Goal: Task Accomplishment & Management: Complete application form

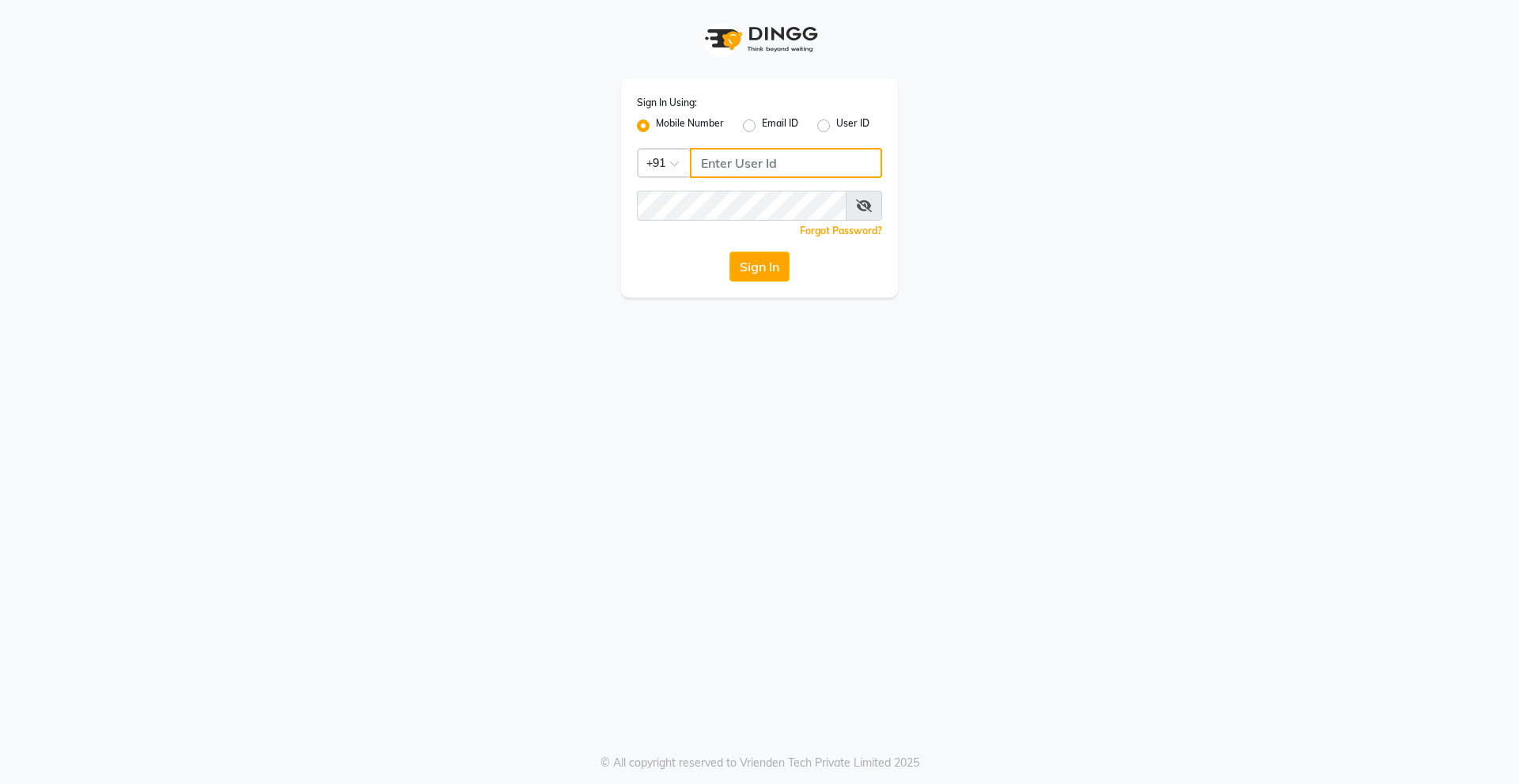
click at [796, 160] on input "Username" at bounding box center [786, 163] width 192 height 30
type input "9910315227"
click at [777, 252] on button "Sign In" at bounding box center [760, 267] width 60 height 30
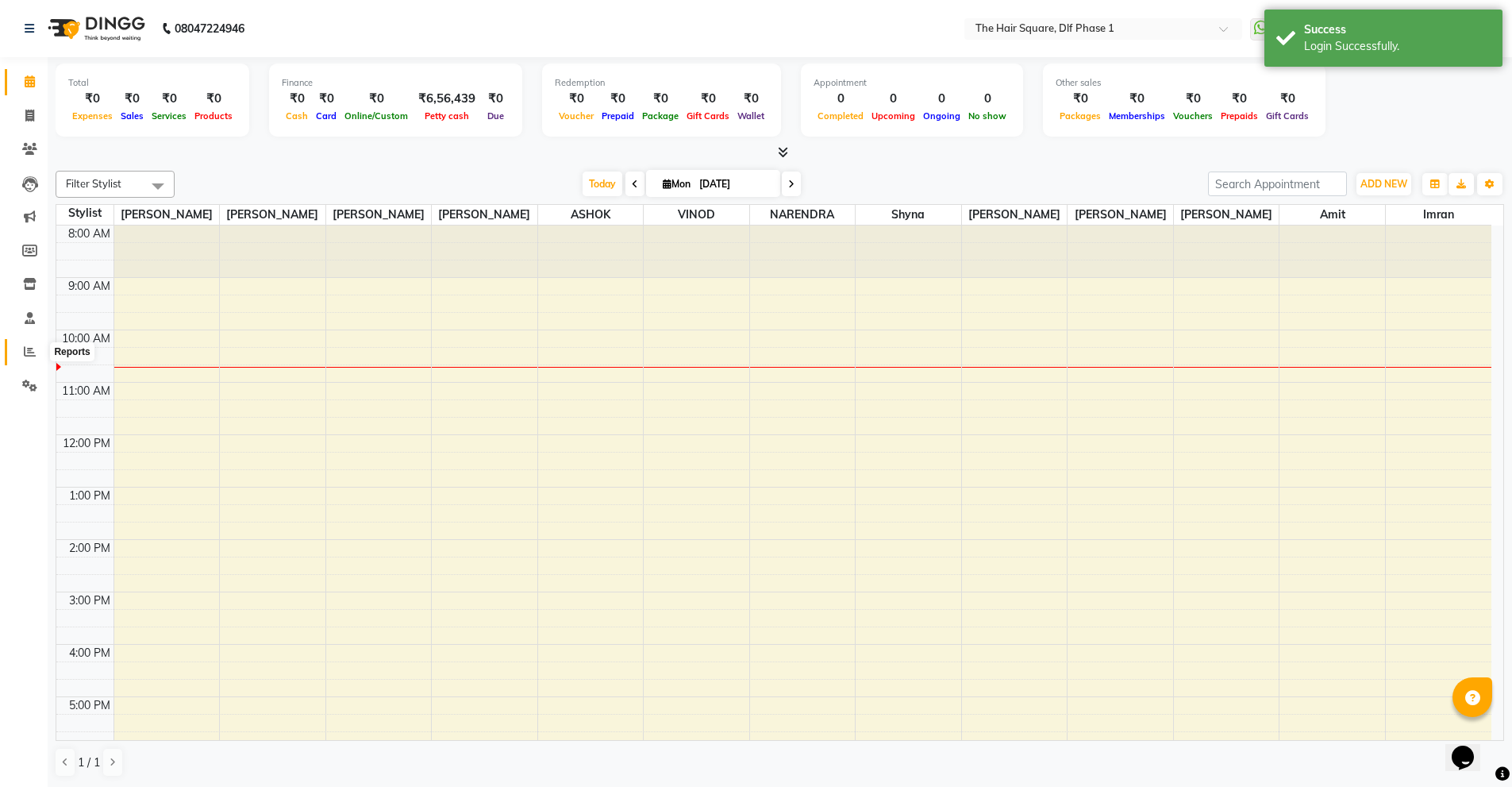
click at [23, 344] on span at bounding box center [30, 352] width 28 height 18
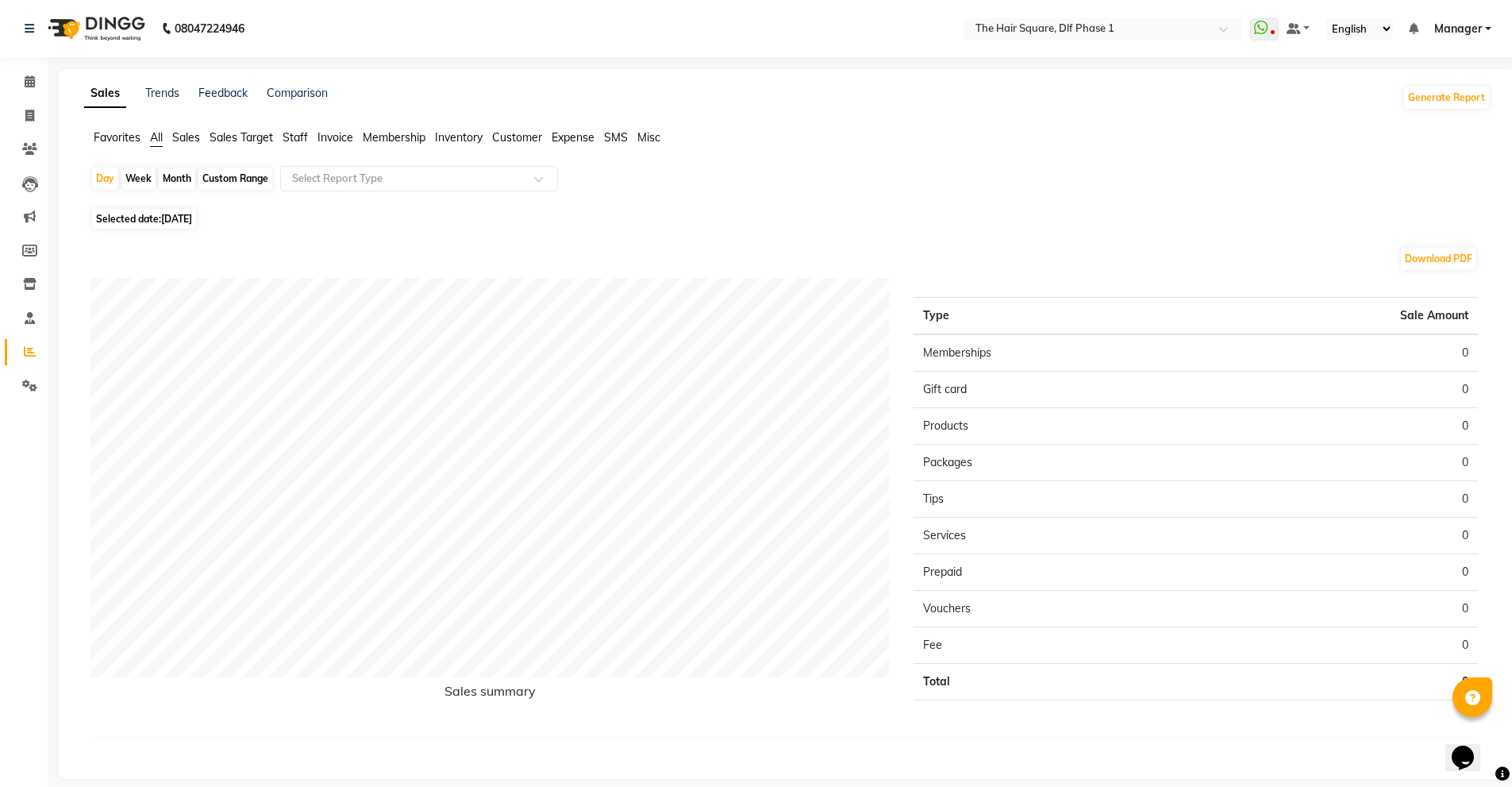
click at [288, 142] on span "Staff" at bounding box center [295, 137] width 26 height 14
click at [153, 207] on span "Selected date: [DATE]" at bounding box center [143, 208] width 104 height 20
select select "9"
select select "2025"
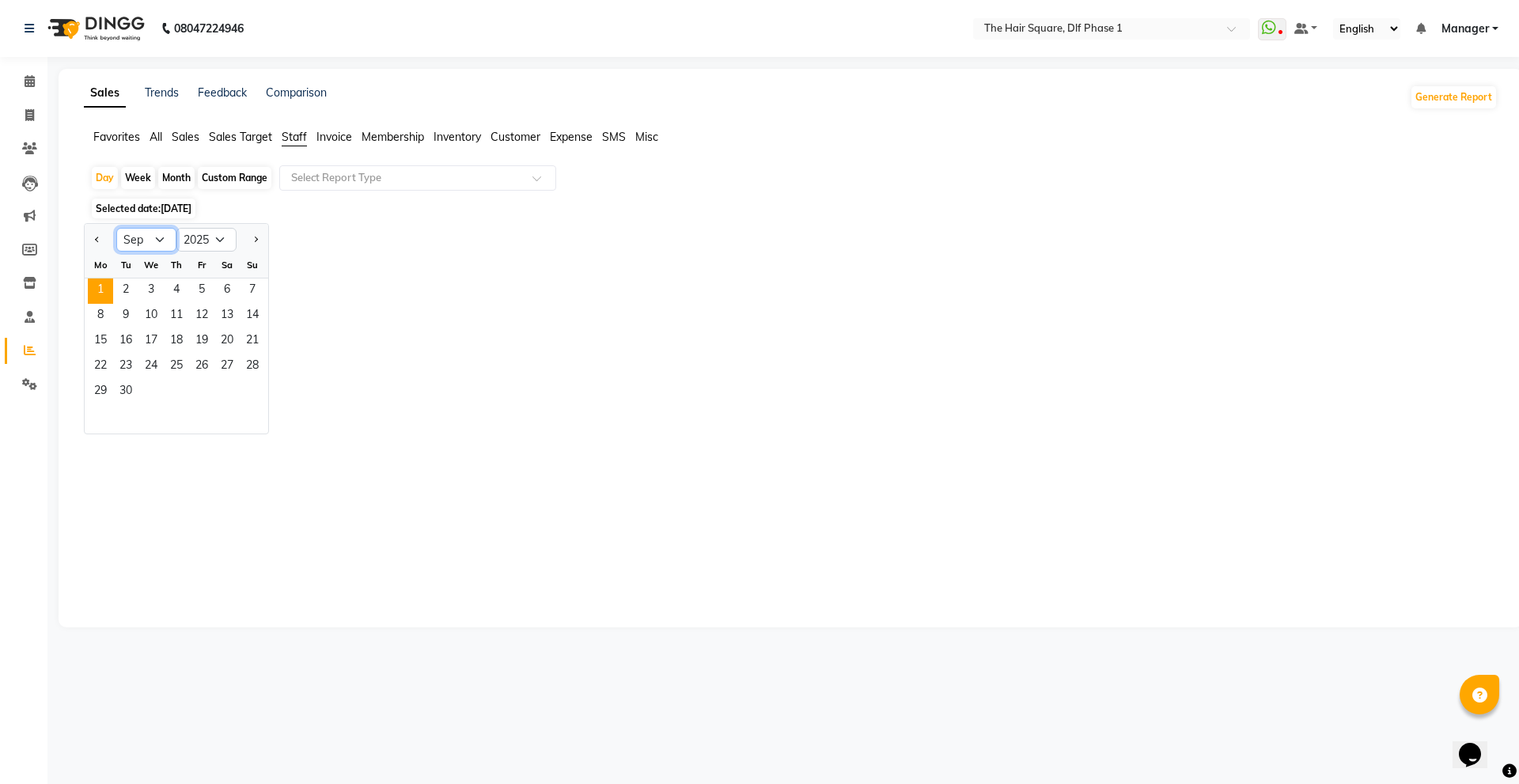
click at [159, 238] on select "Jan Feb Mar Apr May Jun [DATE] Aug Sep Oct Nov Dec" at bounding box center [146, 239] width 60 height 24
select select "8"
click at [116, 228] on select "Jan Feb Mar Apr May Jun [DATE] Aug Sep Oct Nov Dec" at bounding box center [146, 239] width 60 height 24
click at [251, 391] on span "31" at bounding box center [253, 392] width 26 height 26
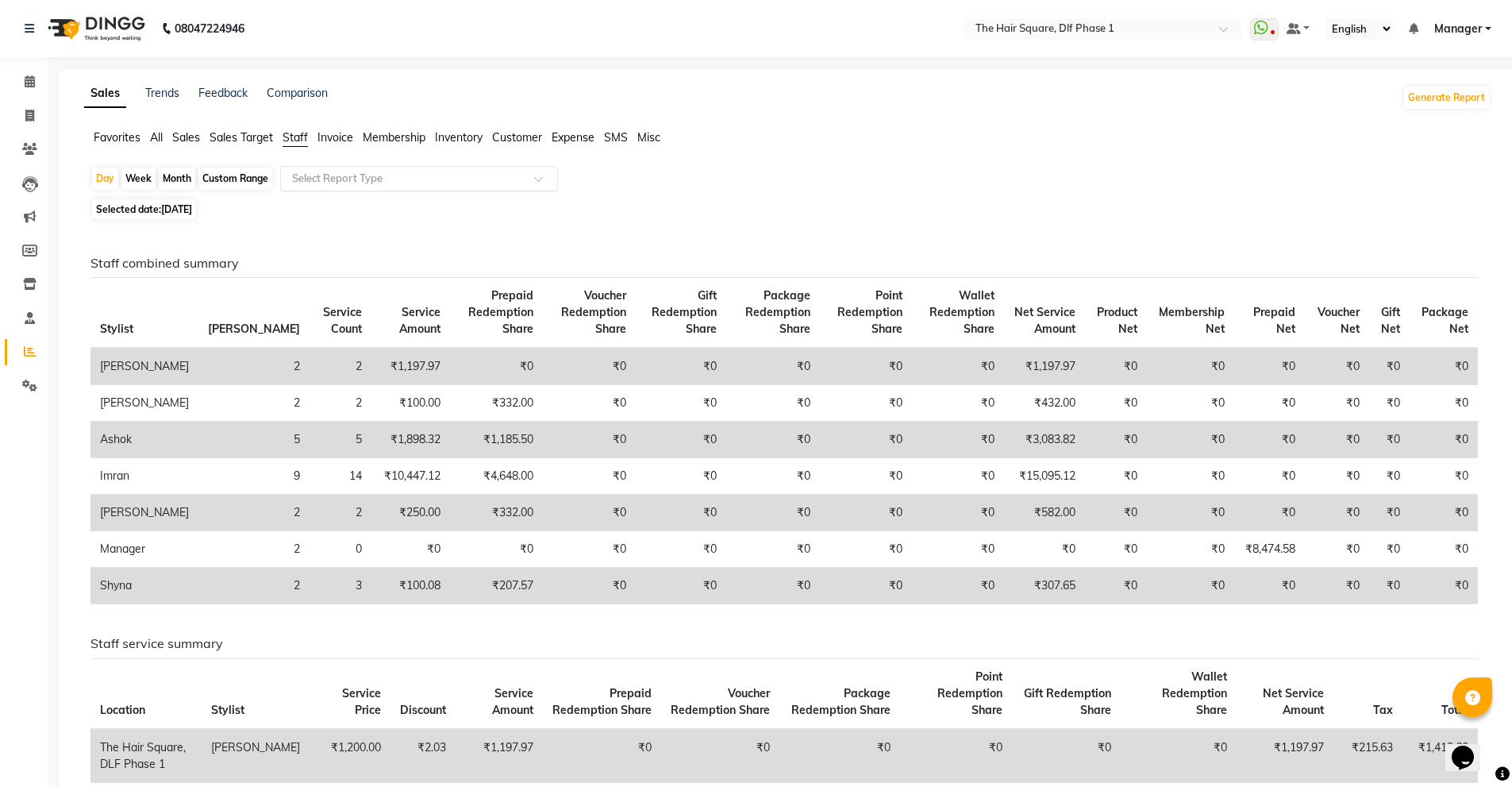
click at [358, 186] on div "Select Report Type" at bounding box center [419, 179] width 278 height 26
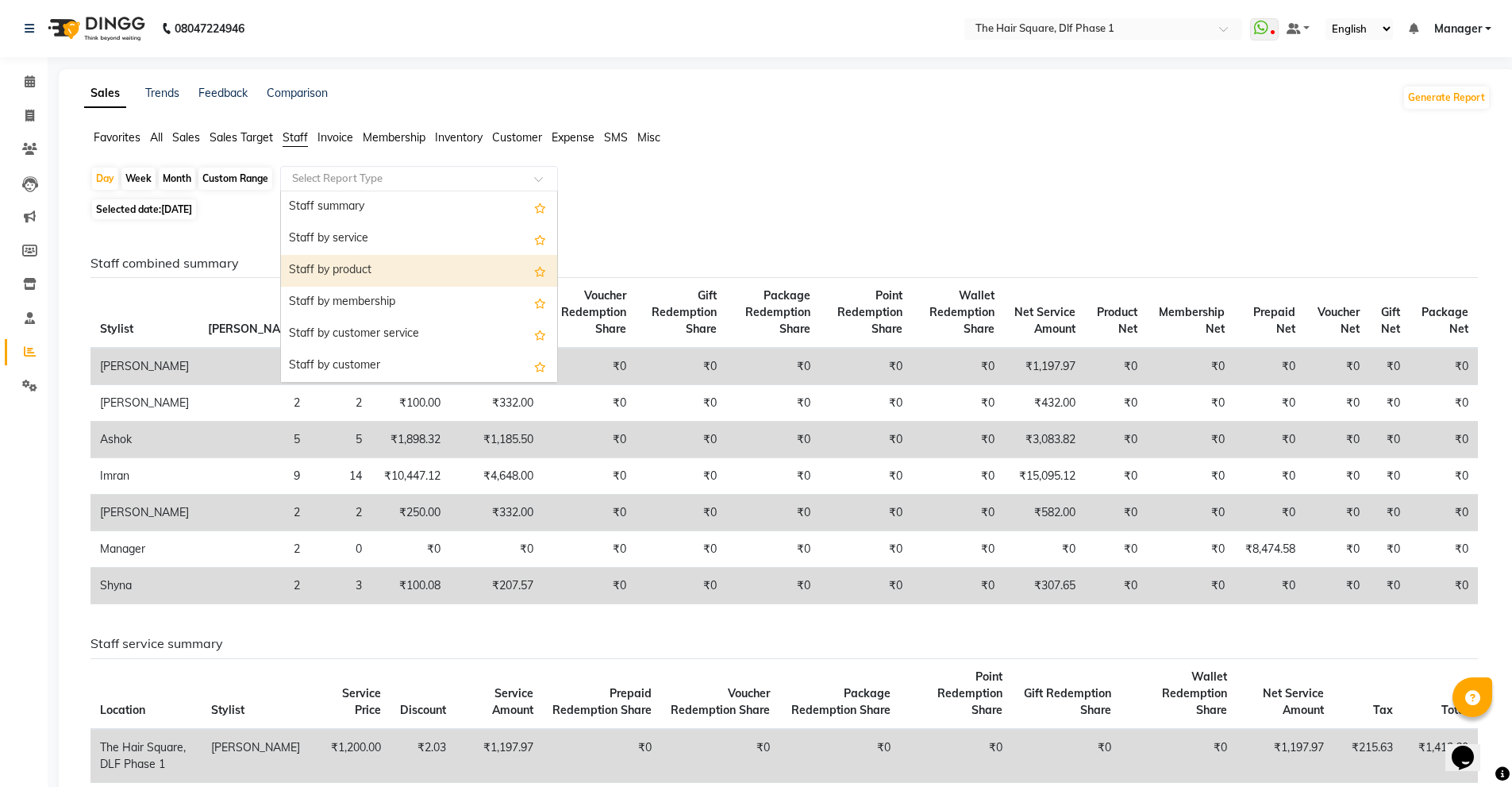
click at [363, 265] on div "Staff by product" at bounding box center [419, 271] width 276 height 32
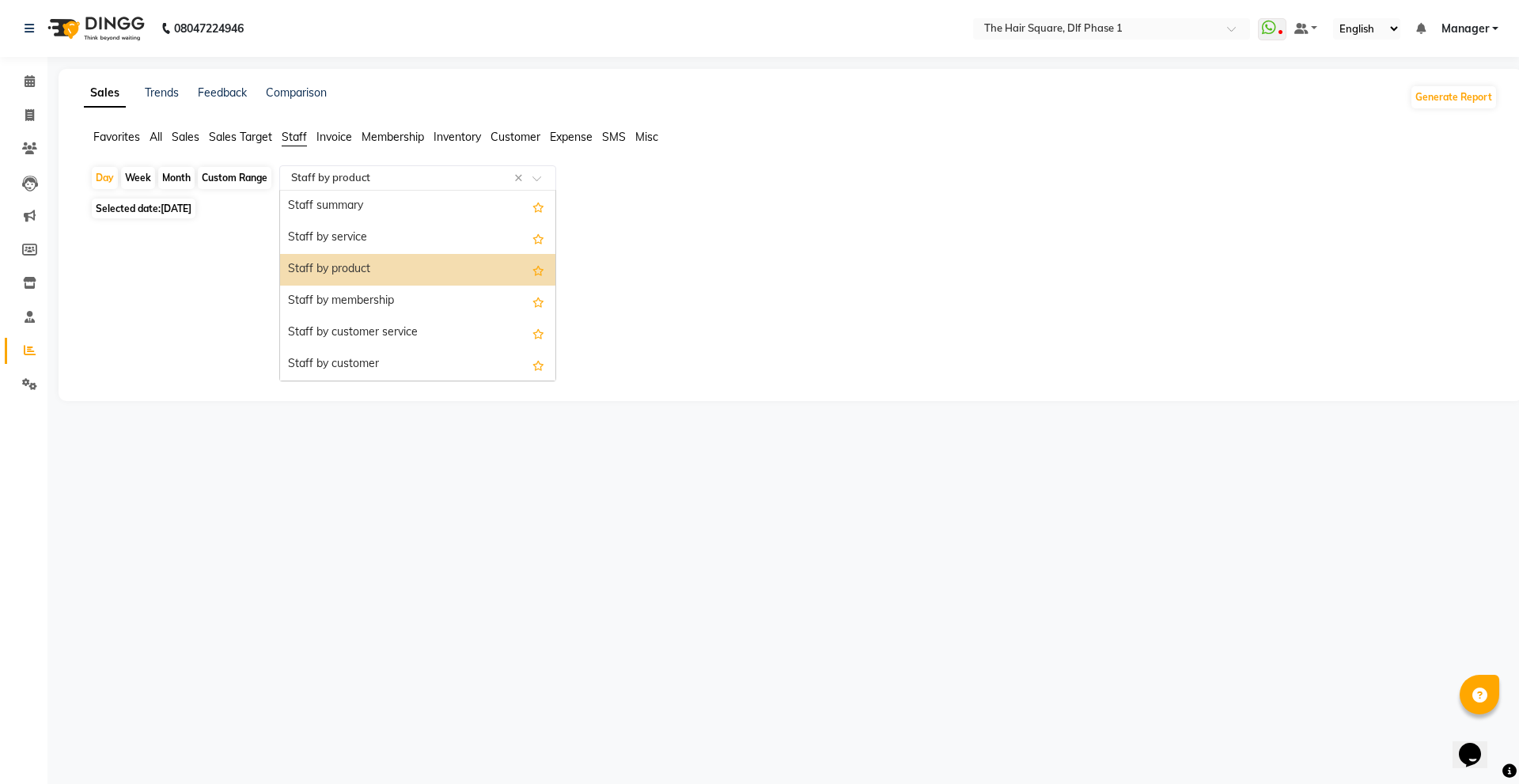
click at [353, 176] on input "text" at bounding box center [401, 178] width 228 height 16
click at [354, 204] on div "Staff summary" at bounding box center [417, 206] width 275 height 31
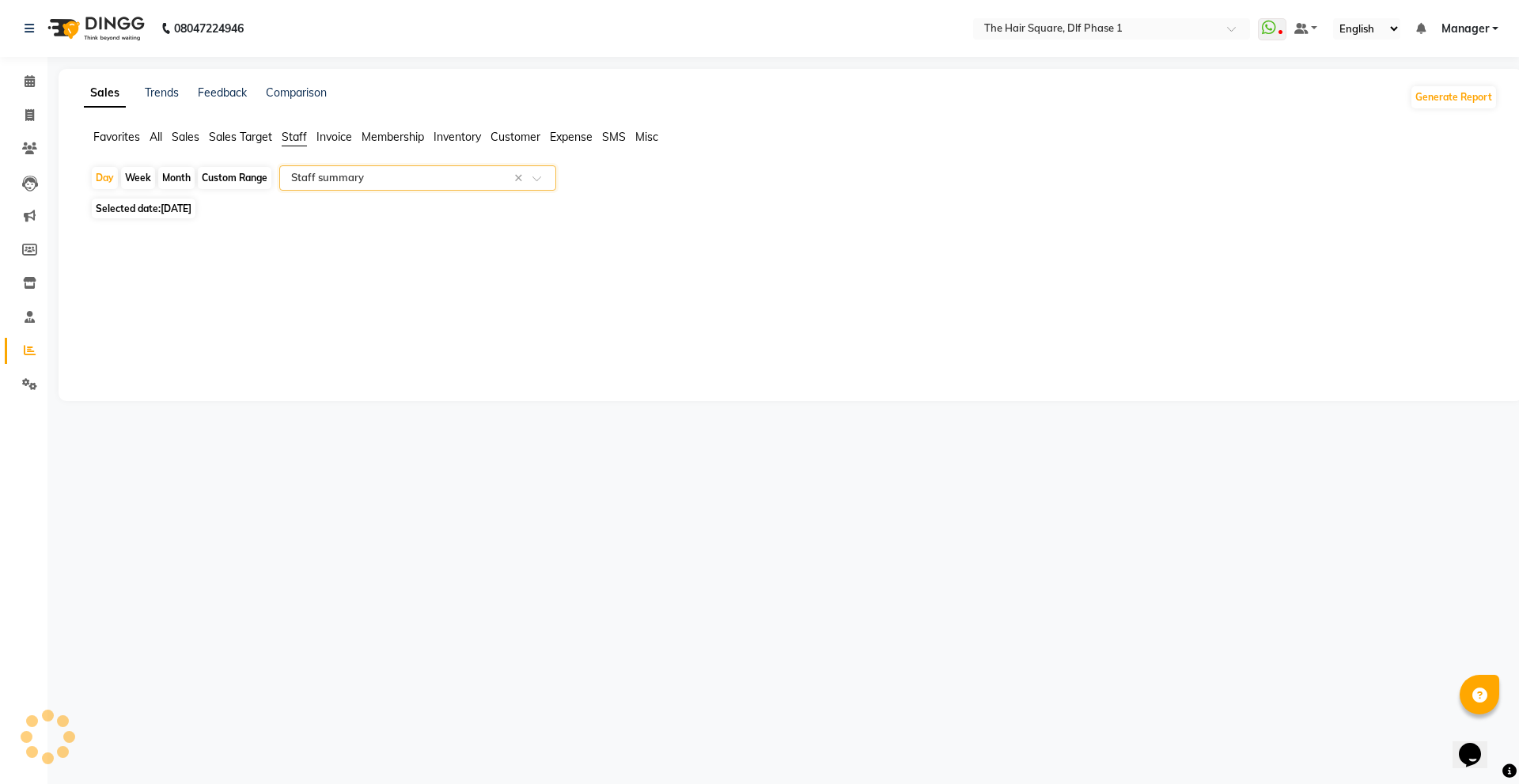
select select "full_report"
select select "csv"
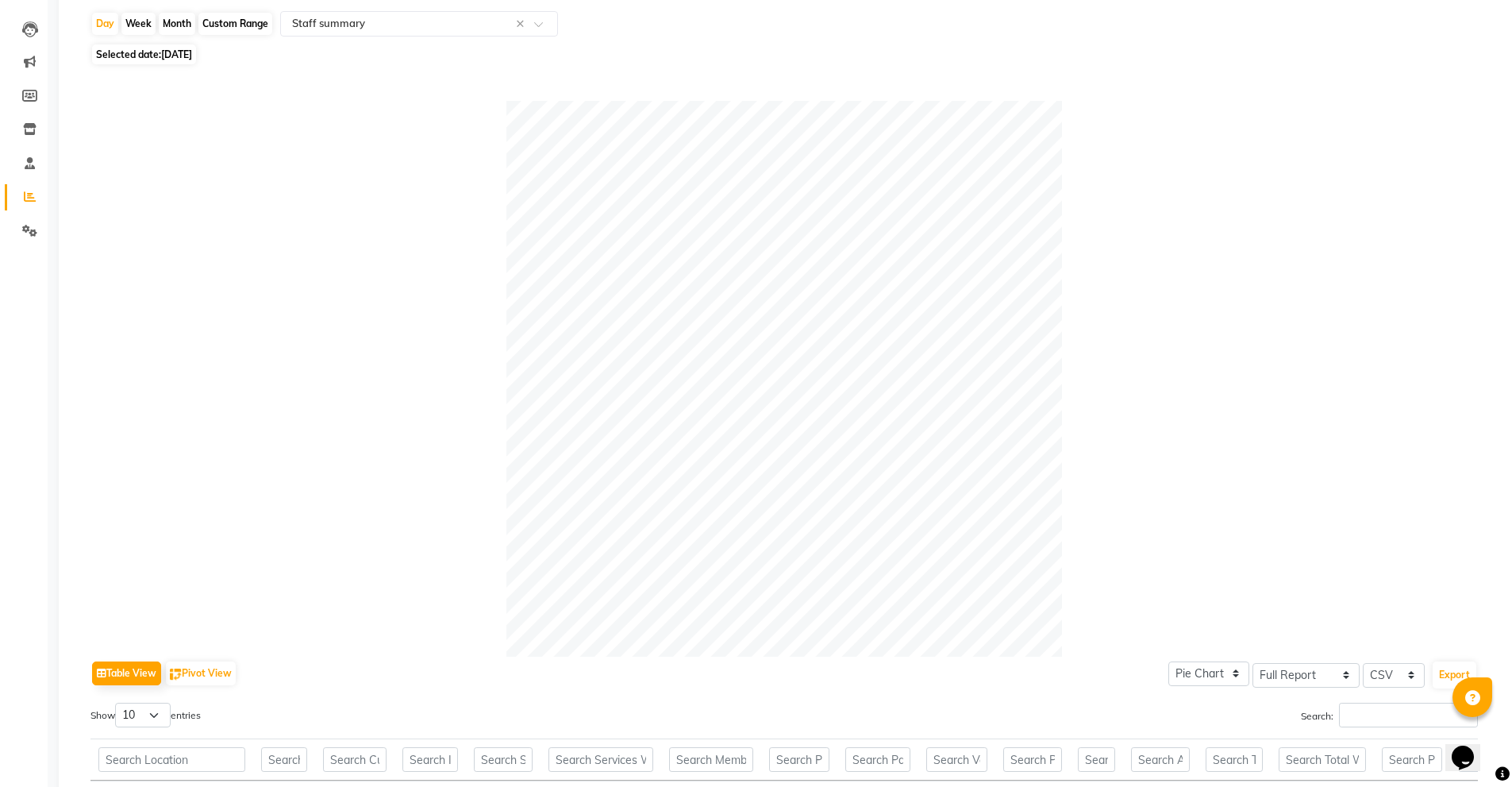
scroll to position [532, 0]
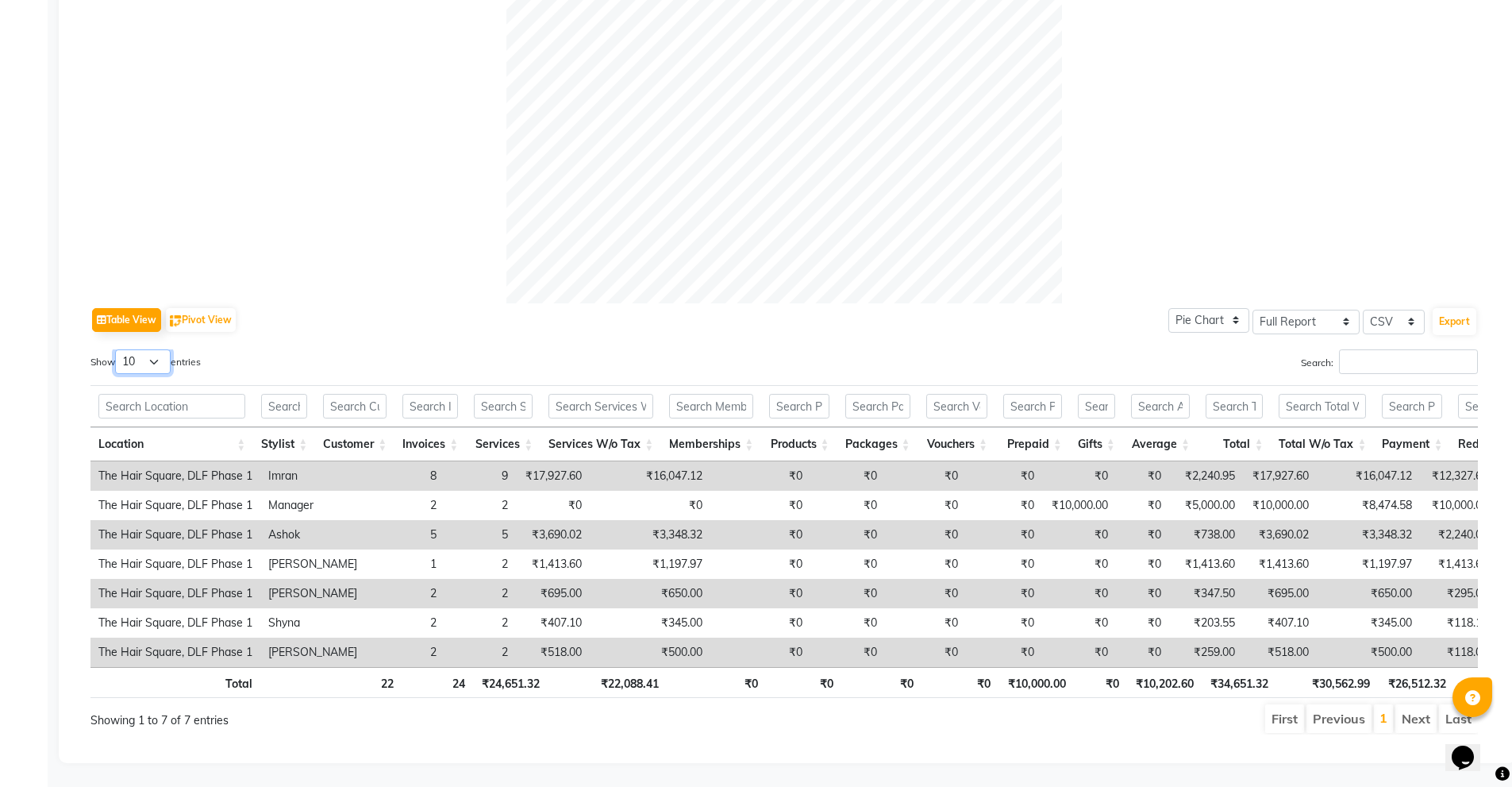
click at [152, 349] on select "10 25 50 100" at bounding box center [142, 361] width 55 height 25
select select "100"
click at [118, 349] on select "10 25 50 100" at bounding box center [142, 361] width 55 height 25
click at [301, 232] on div at bounding box center [785, 25] width 1388 height 556
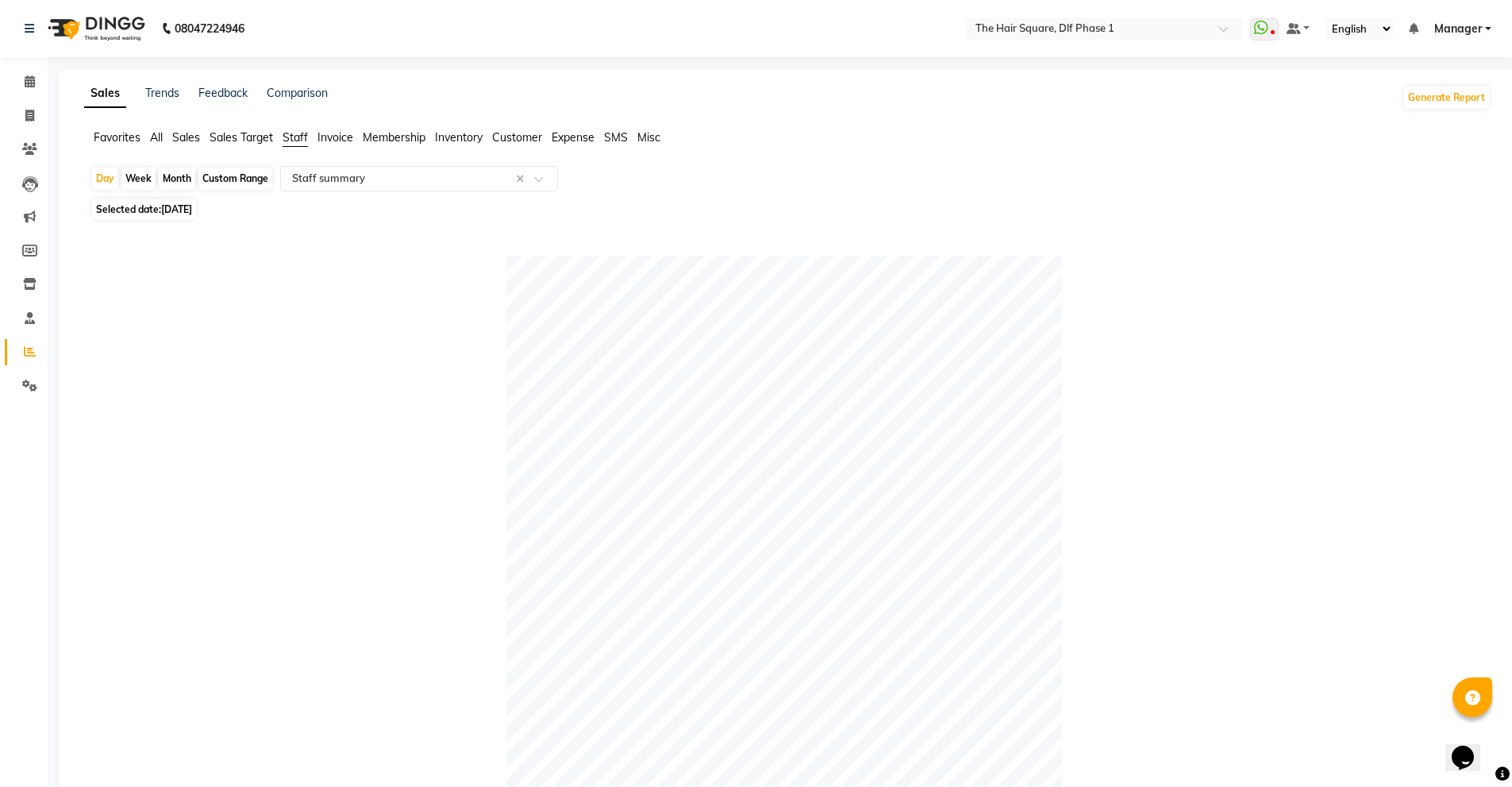
click at [186, 207] on span "[DATE]" at bounding box center [177, 209] width 31 height 11
select select "8"
select select "2025"
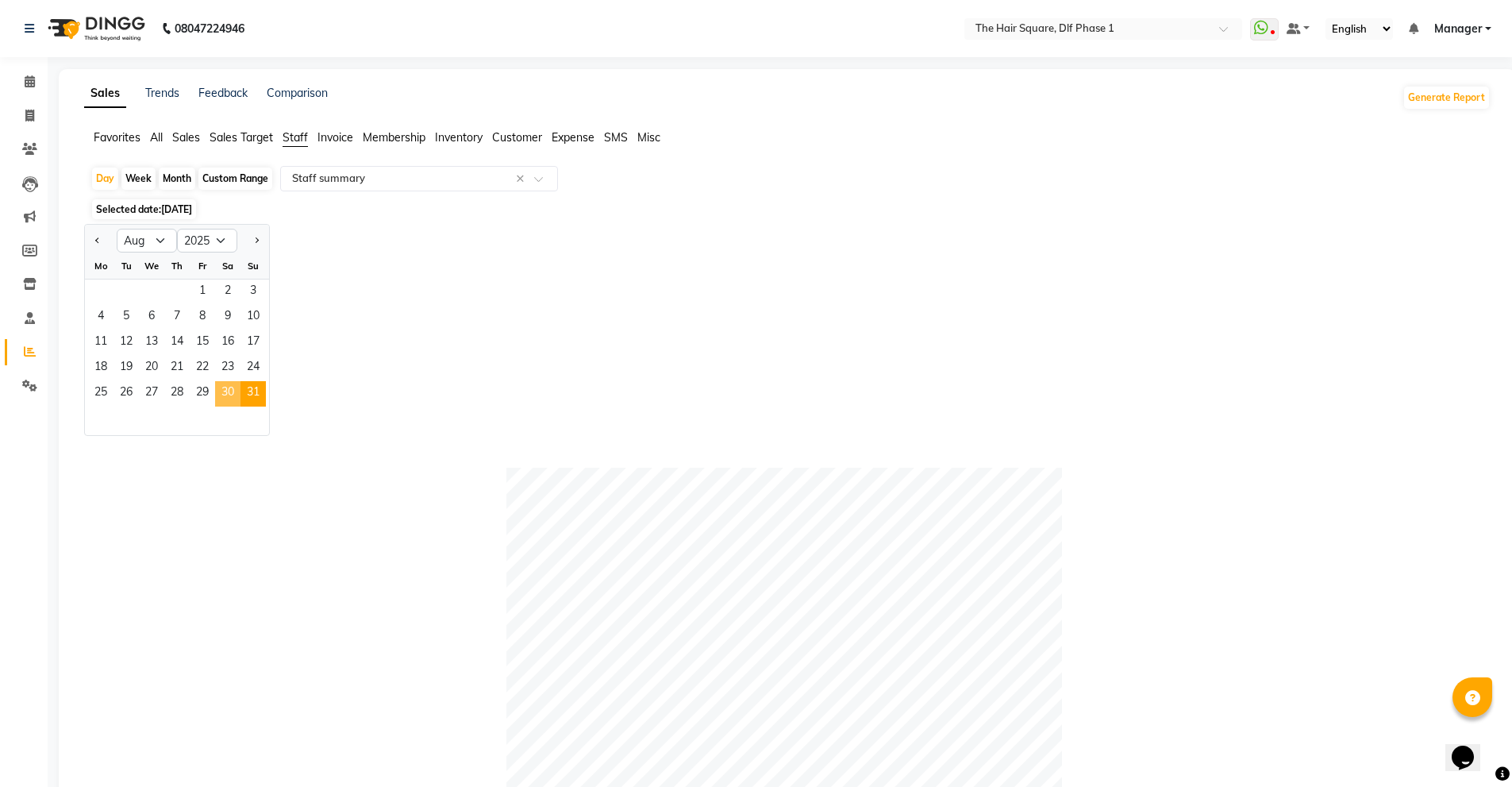
click at [223, 396] on span "30" at bounding box center [227, 394] width 26 height 26
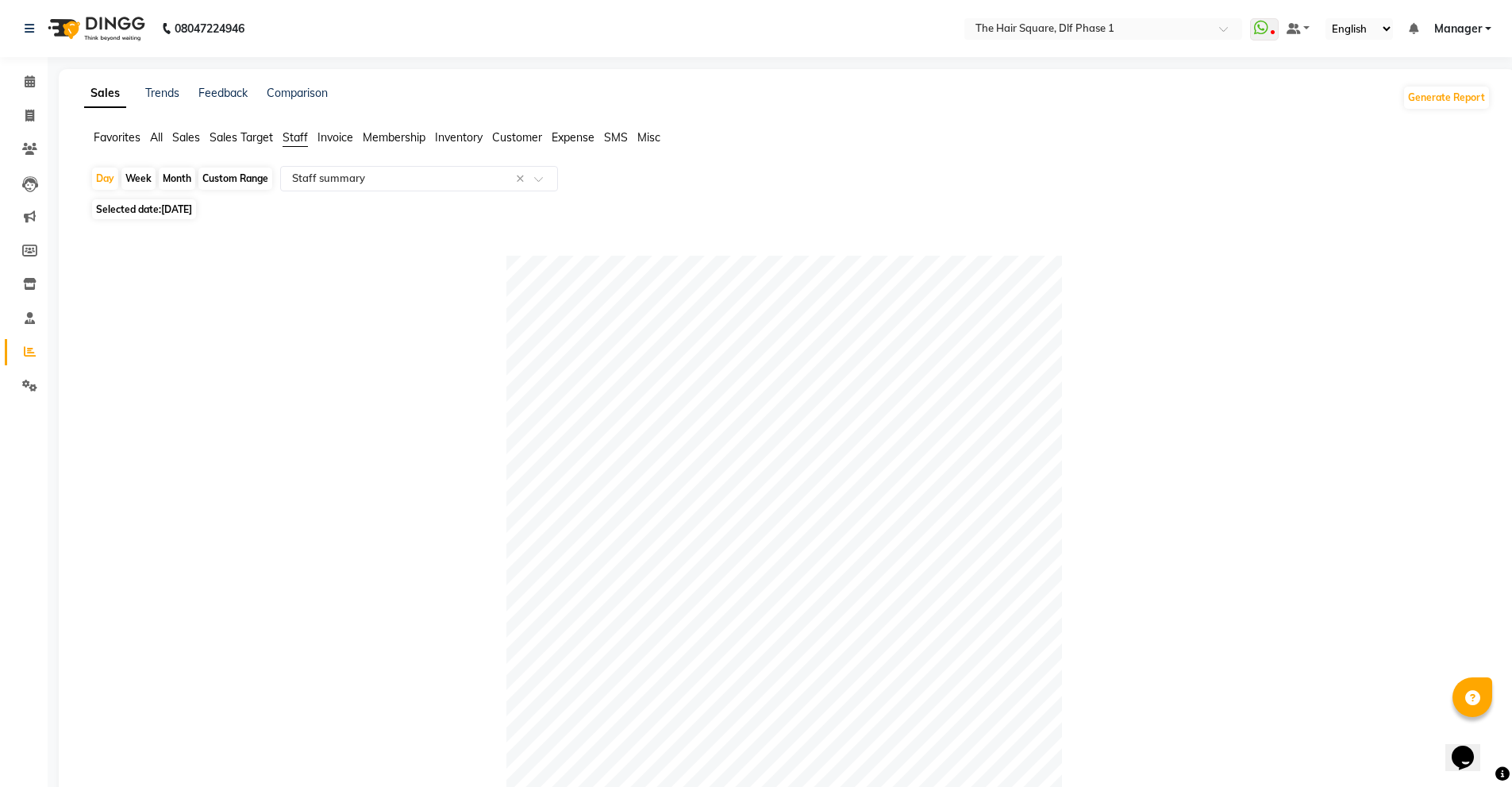
click at [192, 209] on span "[DATE]" at bounding box center [177, 209] width 31 height 11
select select "8"
select select "2025"
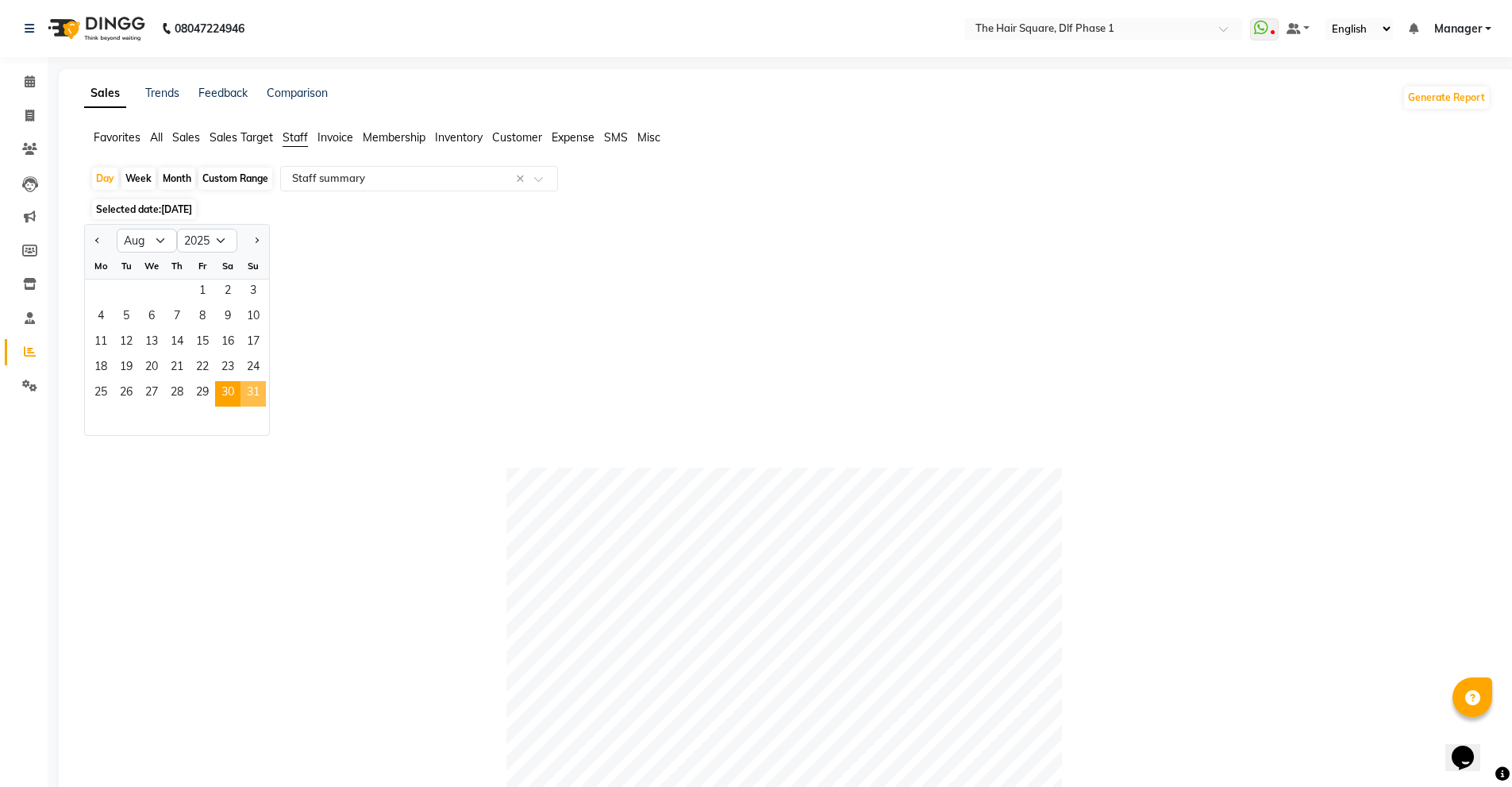
click at [254, 398] on span "31" at bounding box center [253, 394] width 26 height 26
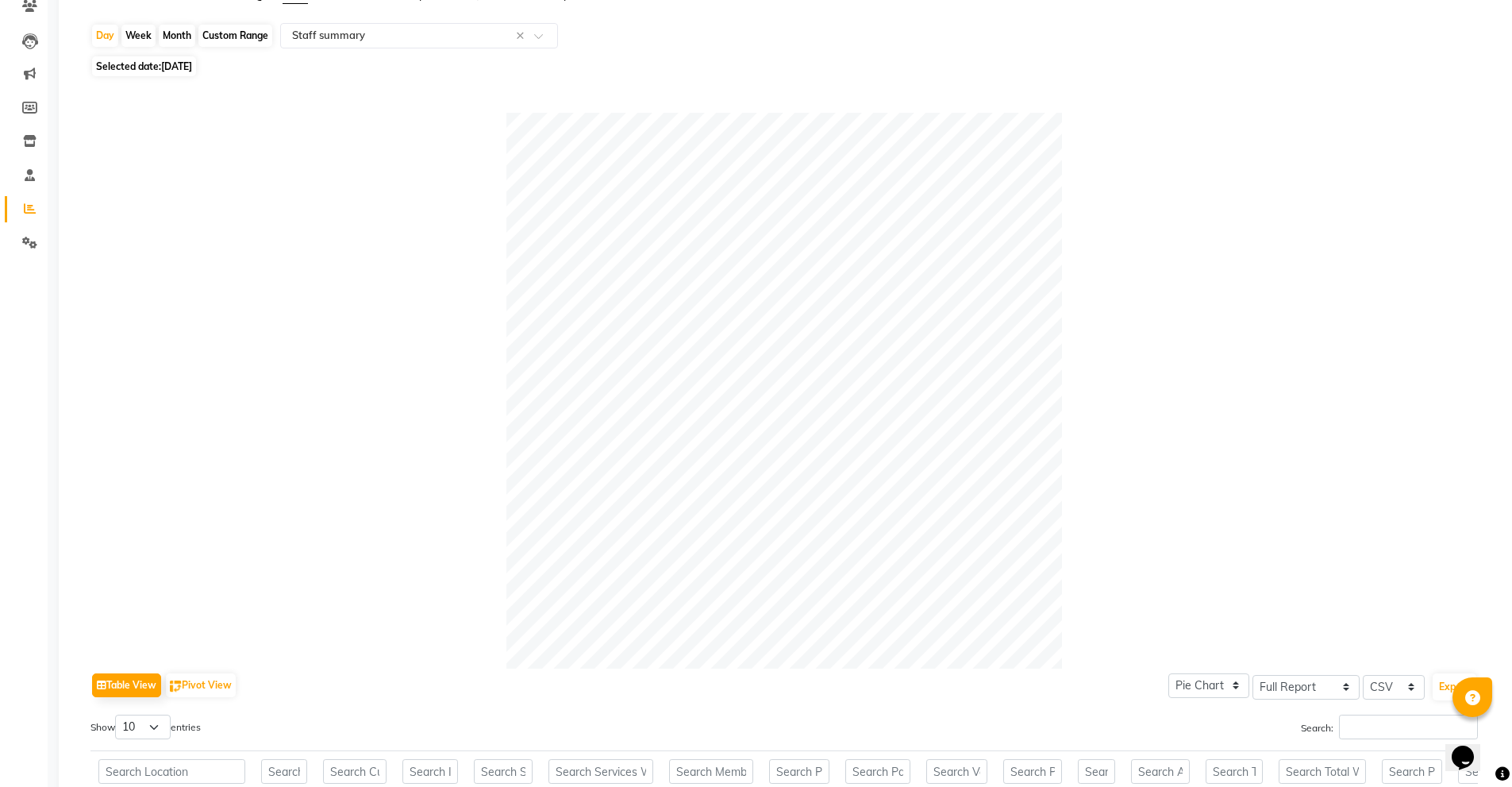
scroll to position [532, 0]
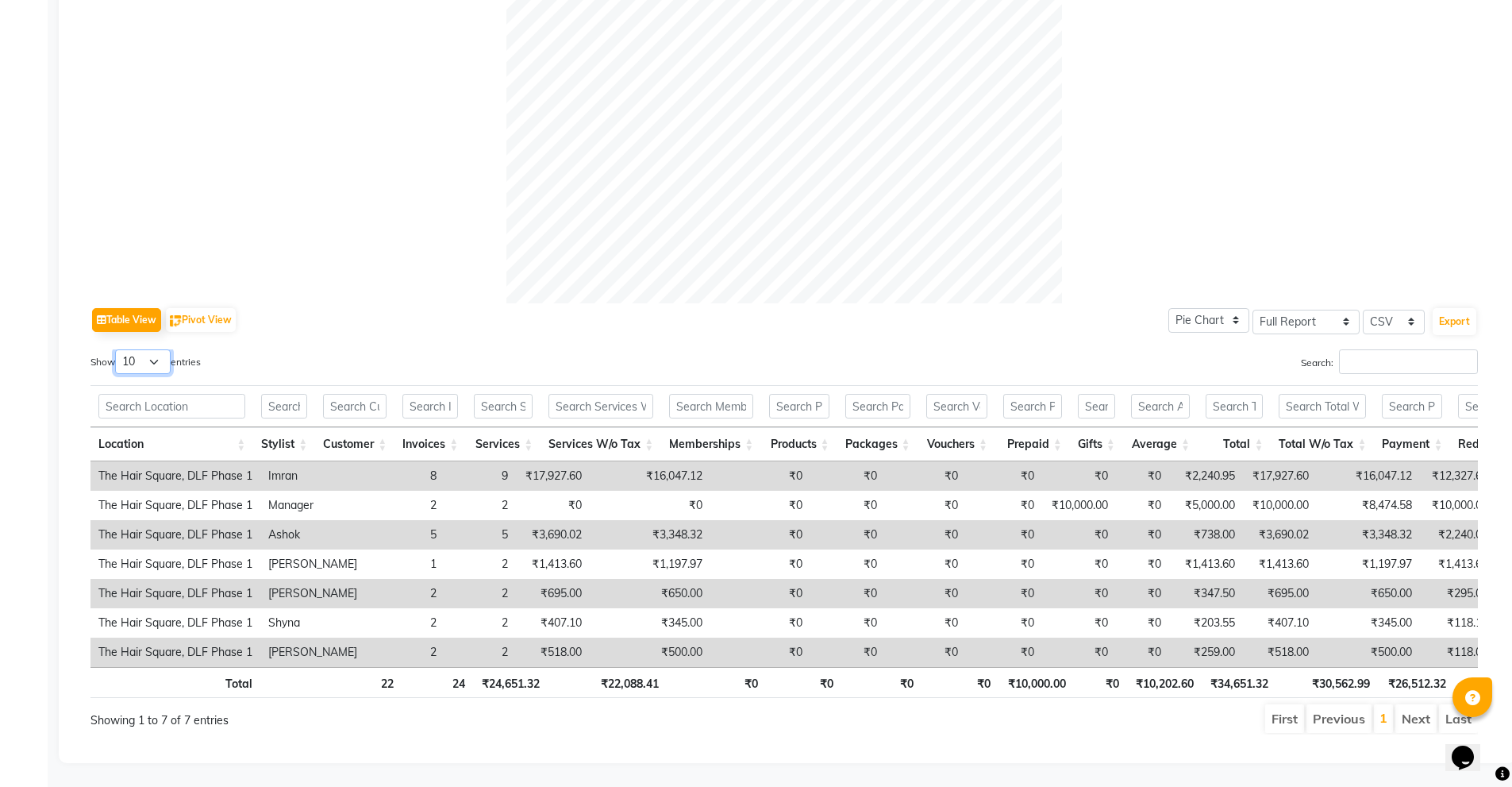
click at [160, 349] on select "10 25 50 100" at bounding box center [142, 361] width 55 height 25
select select "100"
click at [118, 349] on select "10 25 50 100" at bounding box center [142, 361] width 55 height 25
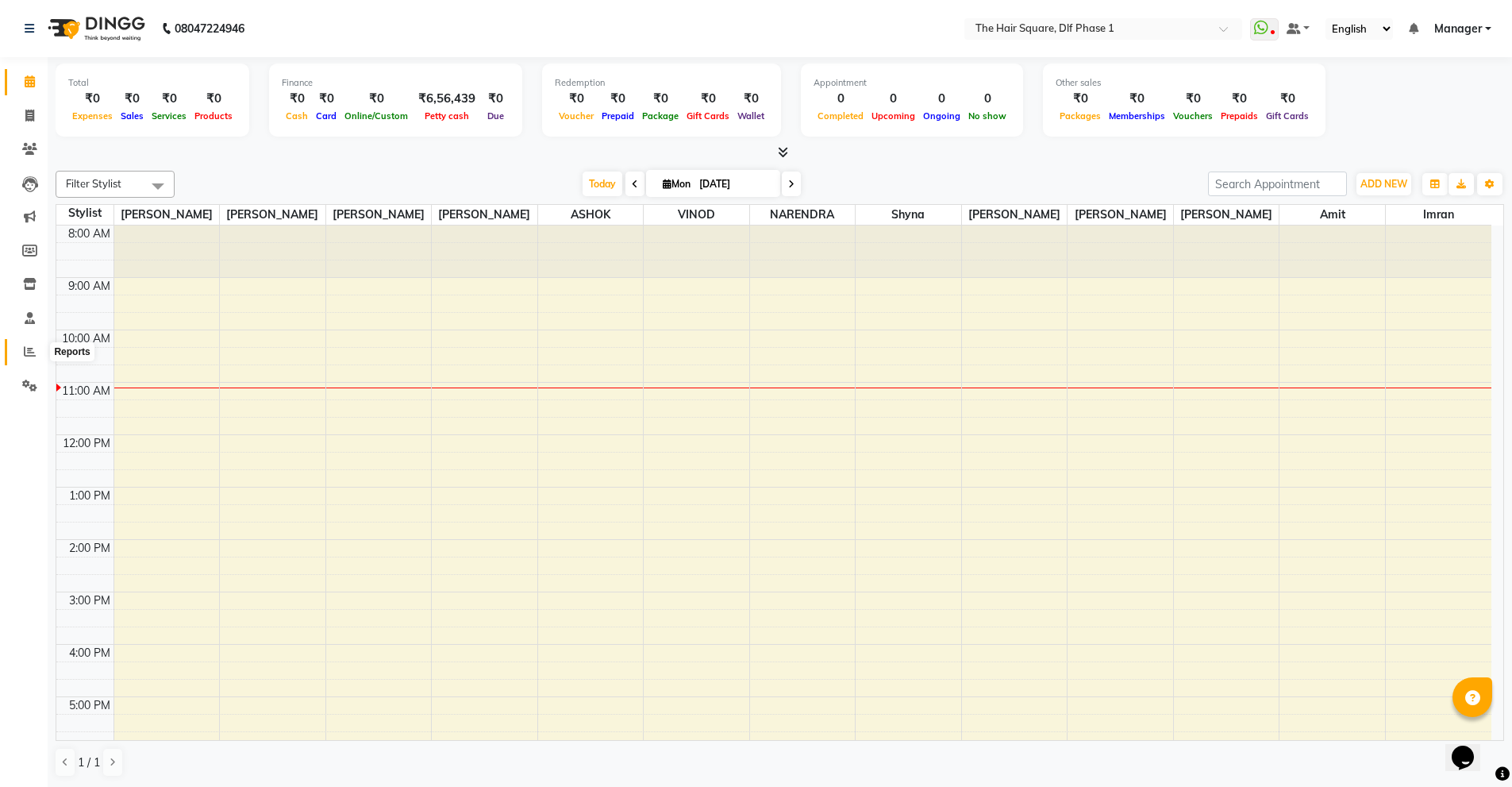
click at [29, 352] on icon at bounding box center [30, 351] width 11 height 11
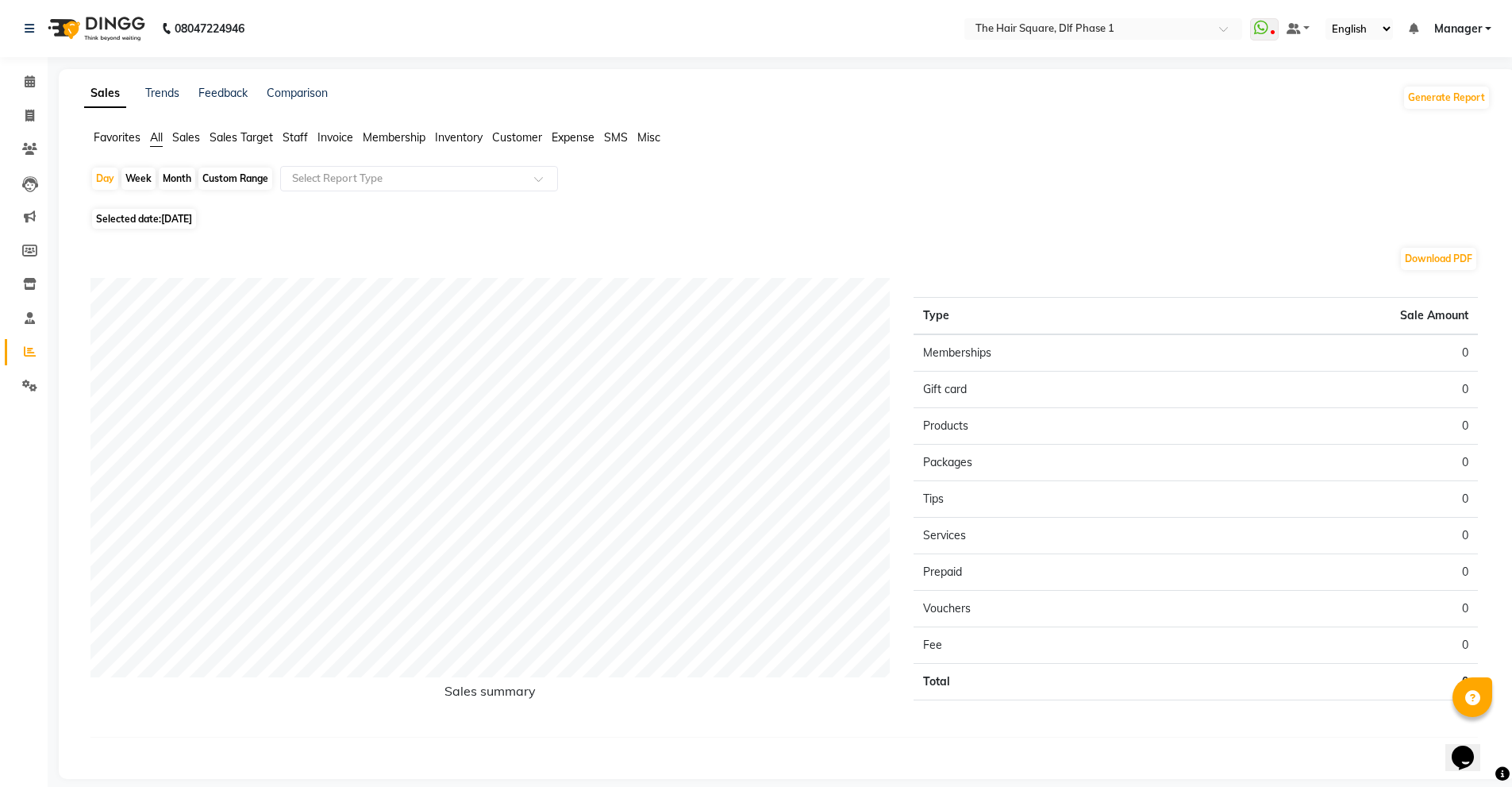
click at [312, 130] on ul "Favorites All Sales Sales Target Staff Invoice Membership Inventory Customer Ex…" at bounding box center [788, 138] width 1407 height 17
click at [302, 142] on span "Staff" at bounding box center [295, 137] width 26 height 14
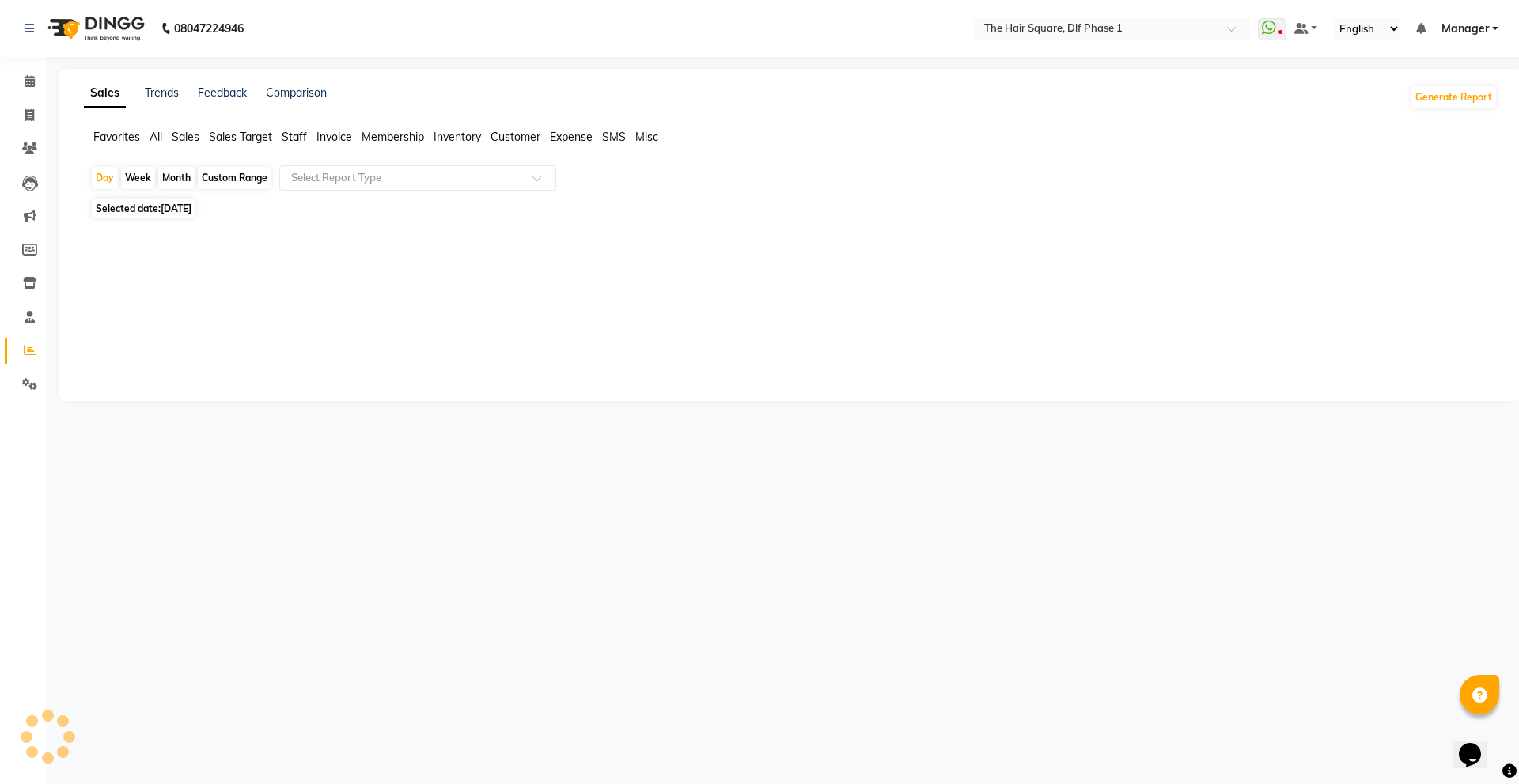
click at [354, 181] on input "text" at bounding box center [401, 178] width 228 height 16
click at [185, 201] on span "Selected date: [DATE]" at bounding box center [143, 208] width 104 height 20
select select "9"
select select "2025"
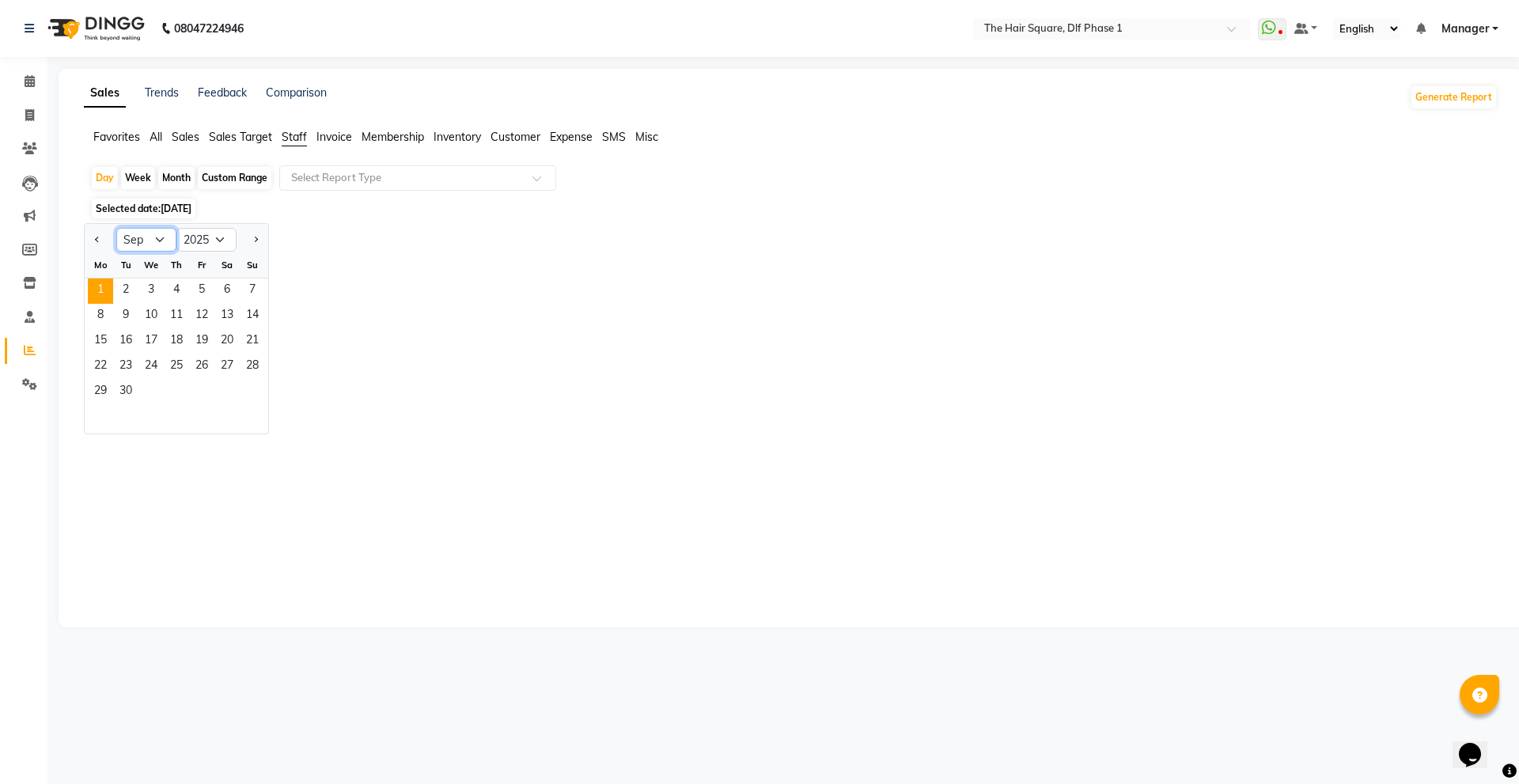
click at [152, 235] on select "Jan Feb Mar Apr May Jun [DATE] Aug Sep Oct Nov Dec" at bounding box center [146, 239] width 60 height 24
select select "8"
click at [116, 228] on select "Jan Feb Mar Apr May Jun [DATE] Aug Sep Oct Nov Dec" at bounding box center [146, 239] width 60 height 24
click at [261, 388] on span "31" at bounding box center [253, 392] width 26 height 26
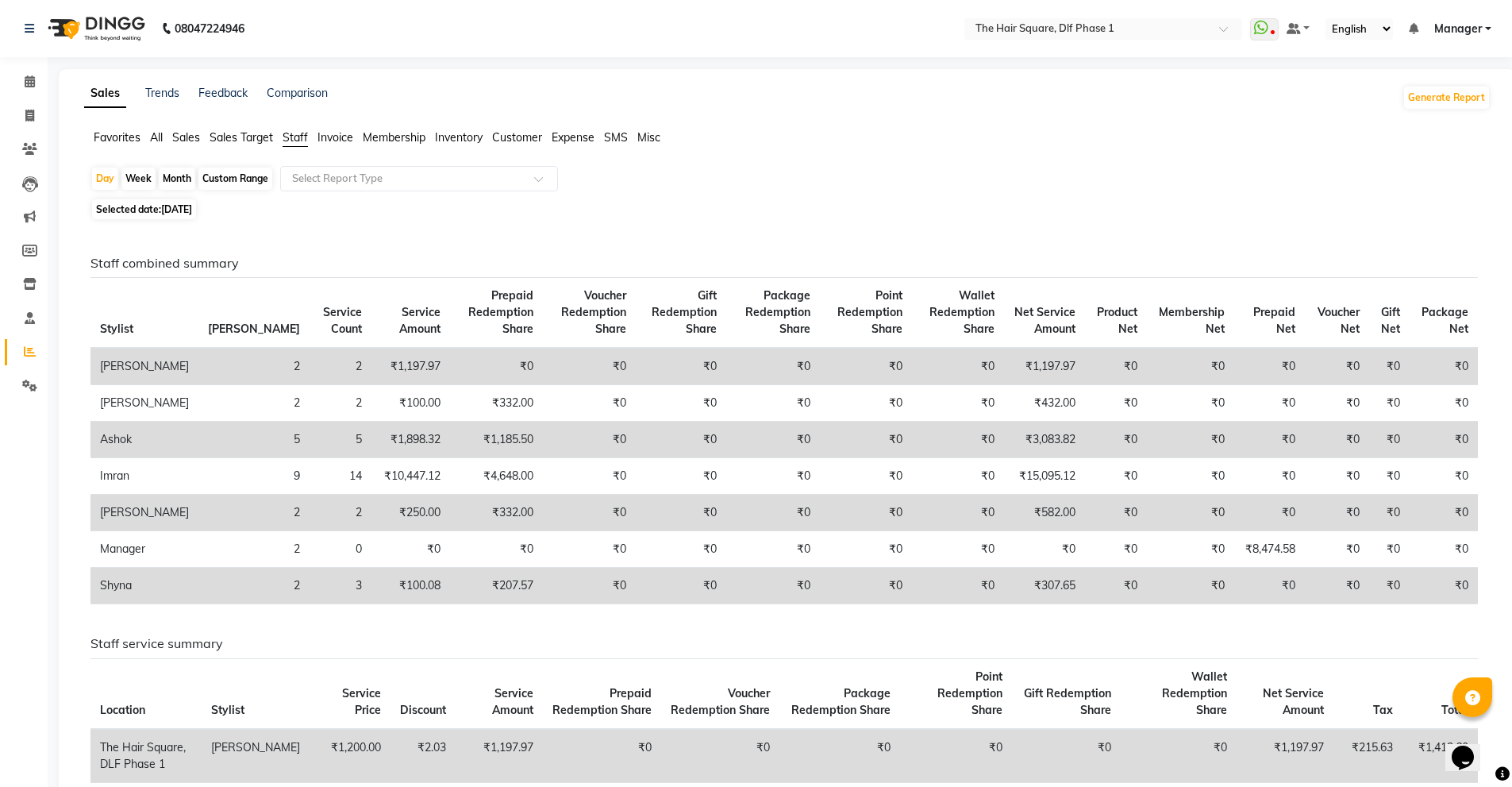
click at [380, 191] on div "Day Week Month Custom Range Select Report Type" at bounding box center [788, 181] width 1393 height 29
click at [390, 183] on input "text" at bounding box center [402, 179] width 228 height 16
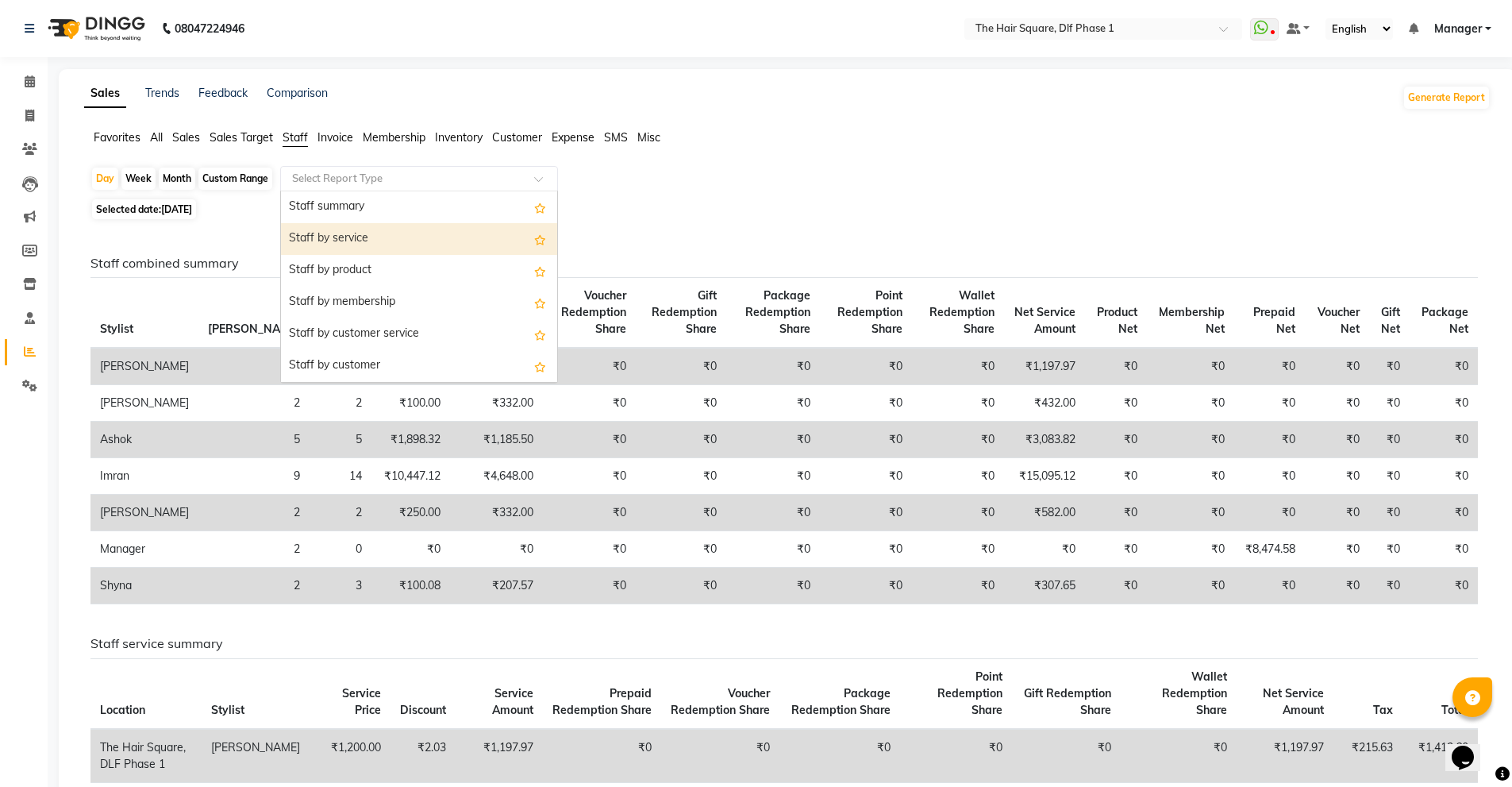
click at [385, 236] on div "Staff by service" at bounding box center [419, 238] width 276 height 32
select select "full_report"
select select "csv"
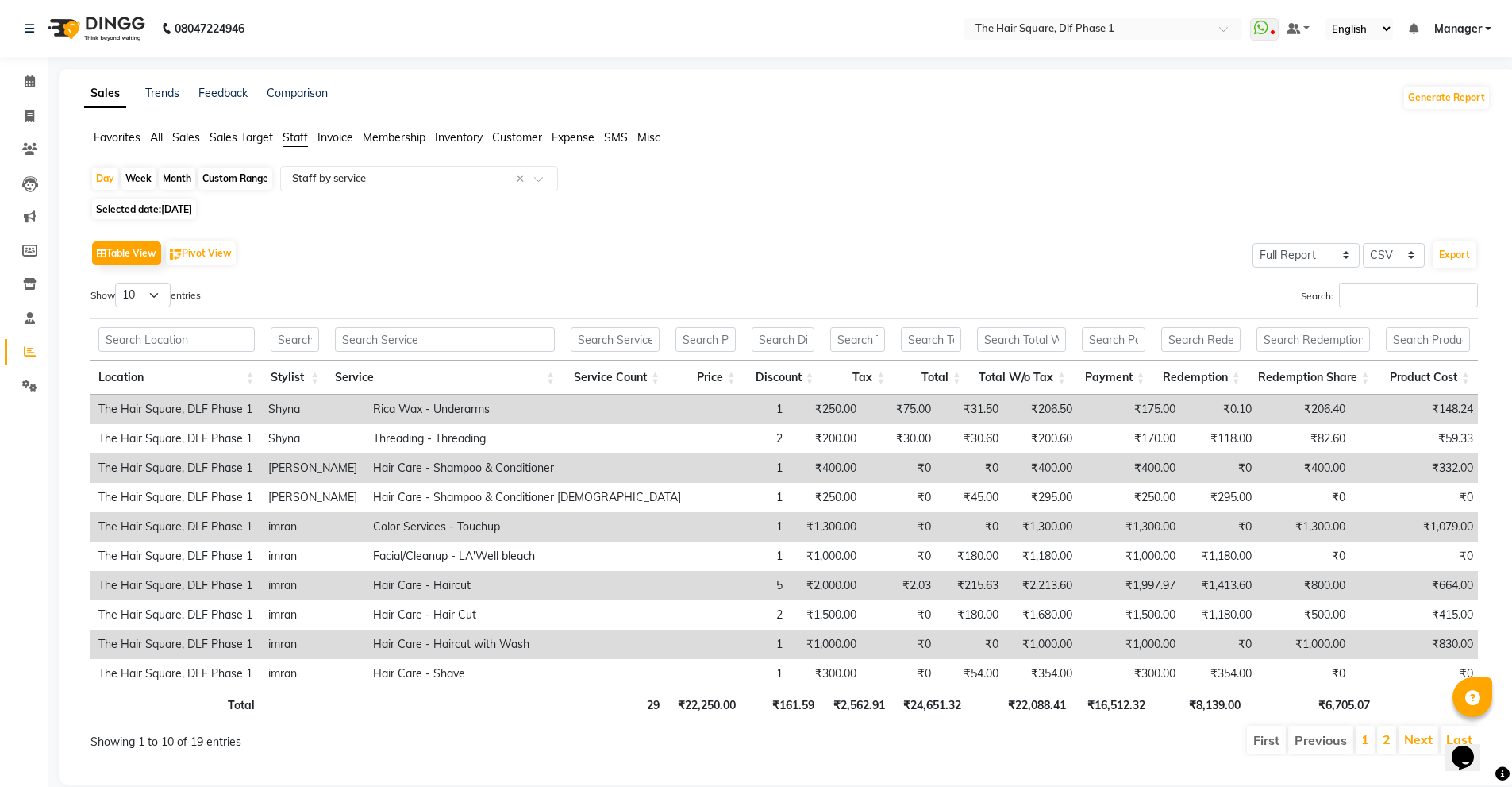
click at [414, 162] on app-reports "Favorites All Sales Sales Target Staff Invoice Membership Inventory Customer Ex…" at bounding box center [787, 448] width 1425 height 639
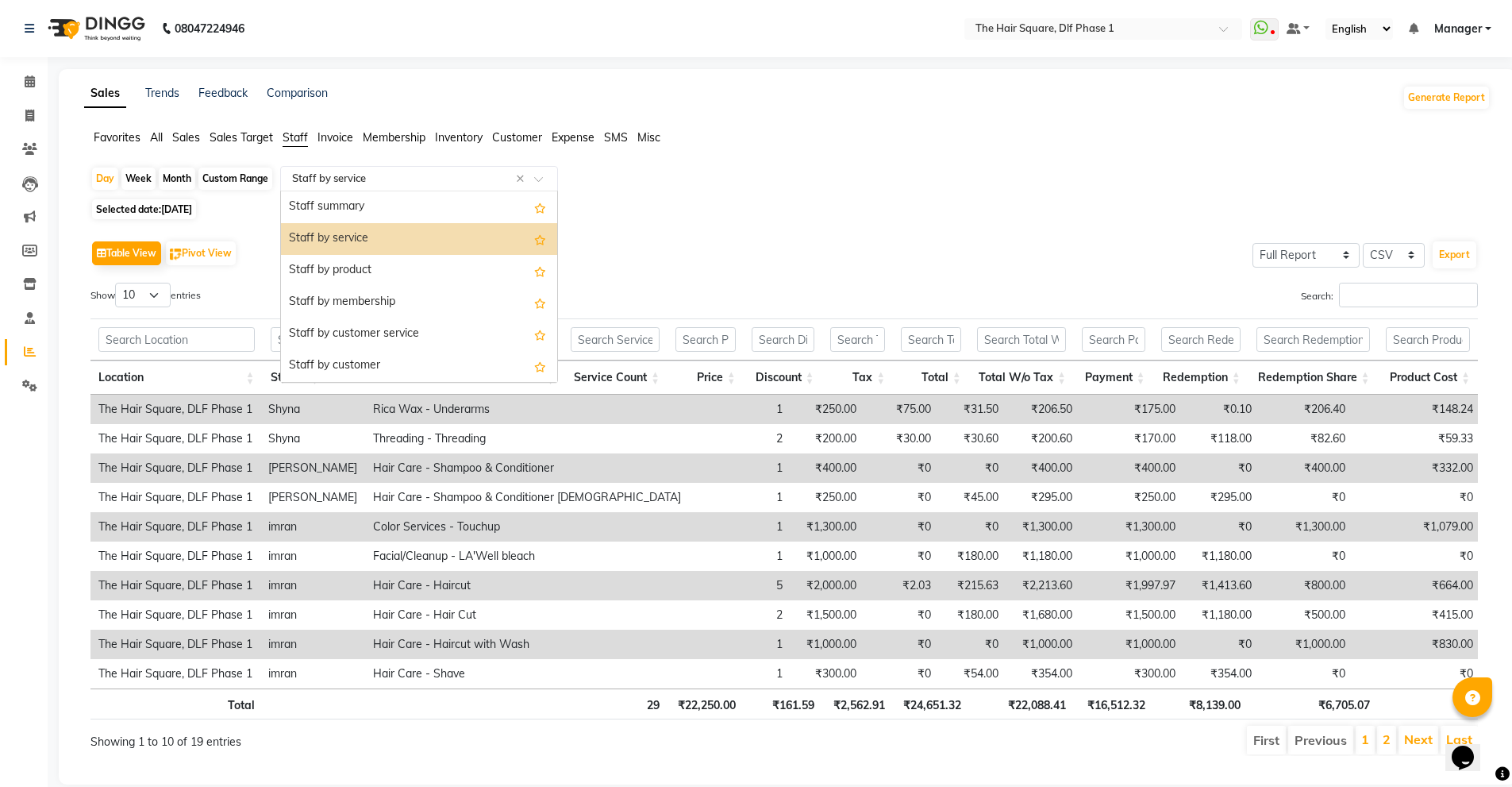
click at [413, 171] on input "text" at bounding box center [402, 179] width 228 height 16
click at [400, 220] on div "Staff summary" at bounding box center [419, 207] width 276 height 32
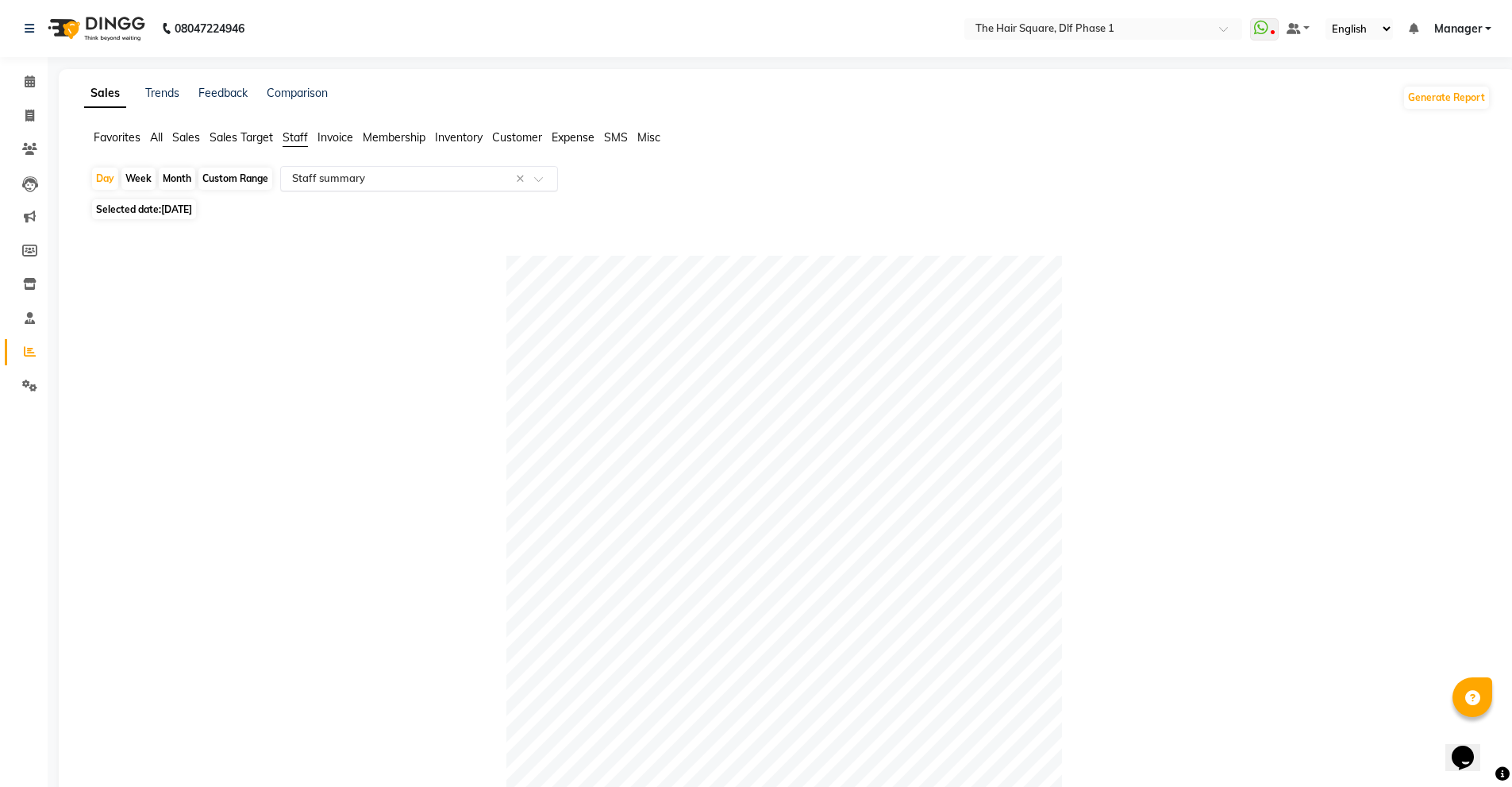
click at [336, 181] on input "text" at bounding box center [402, 179] width 228 height 16
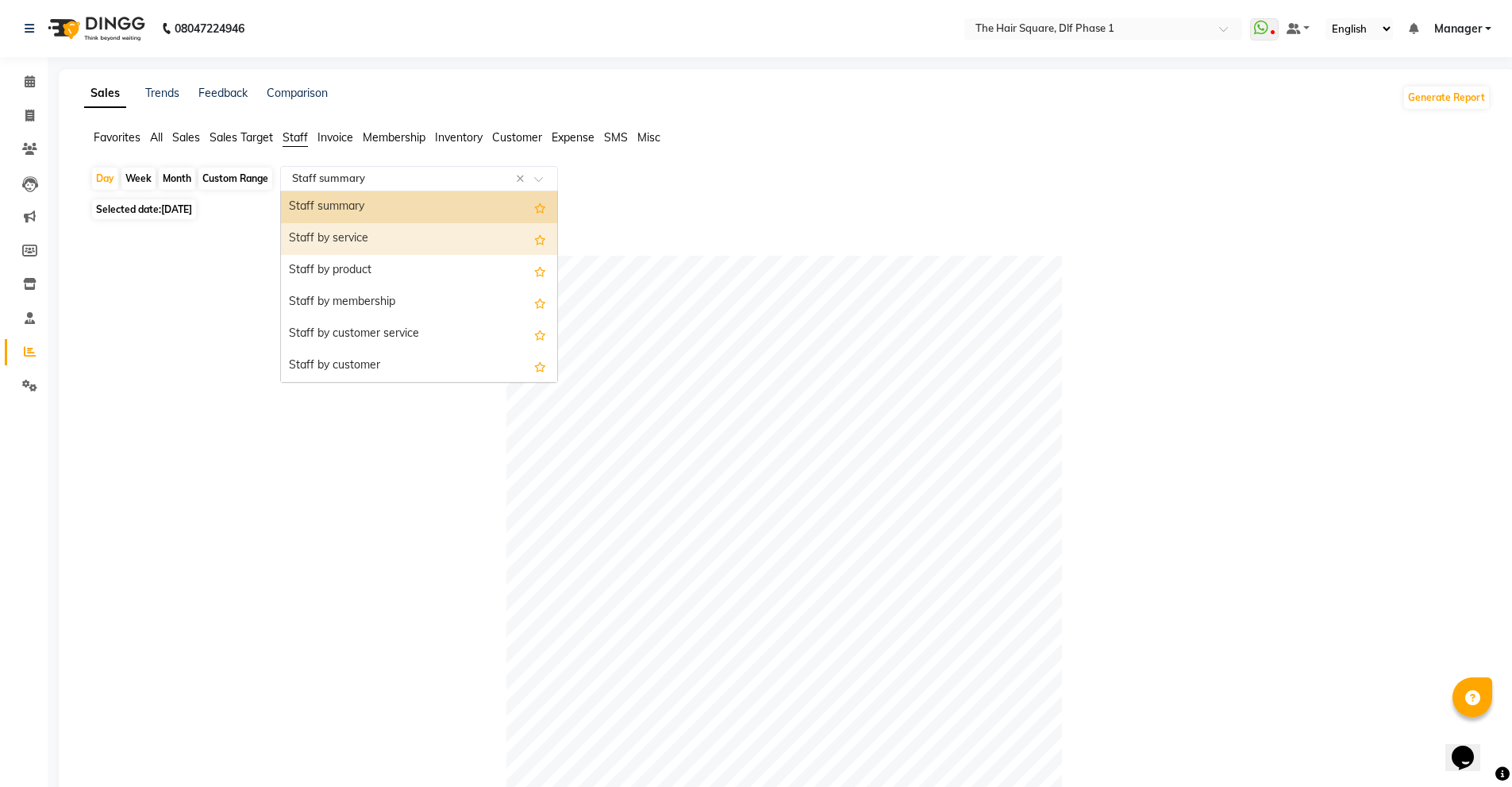
click at [388, 249] on div "Staff by service" at bounding box center [419, 238] width 276 height 32
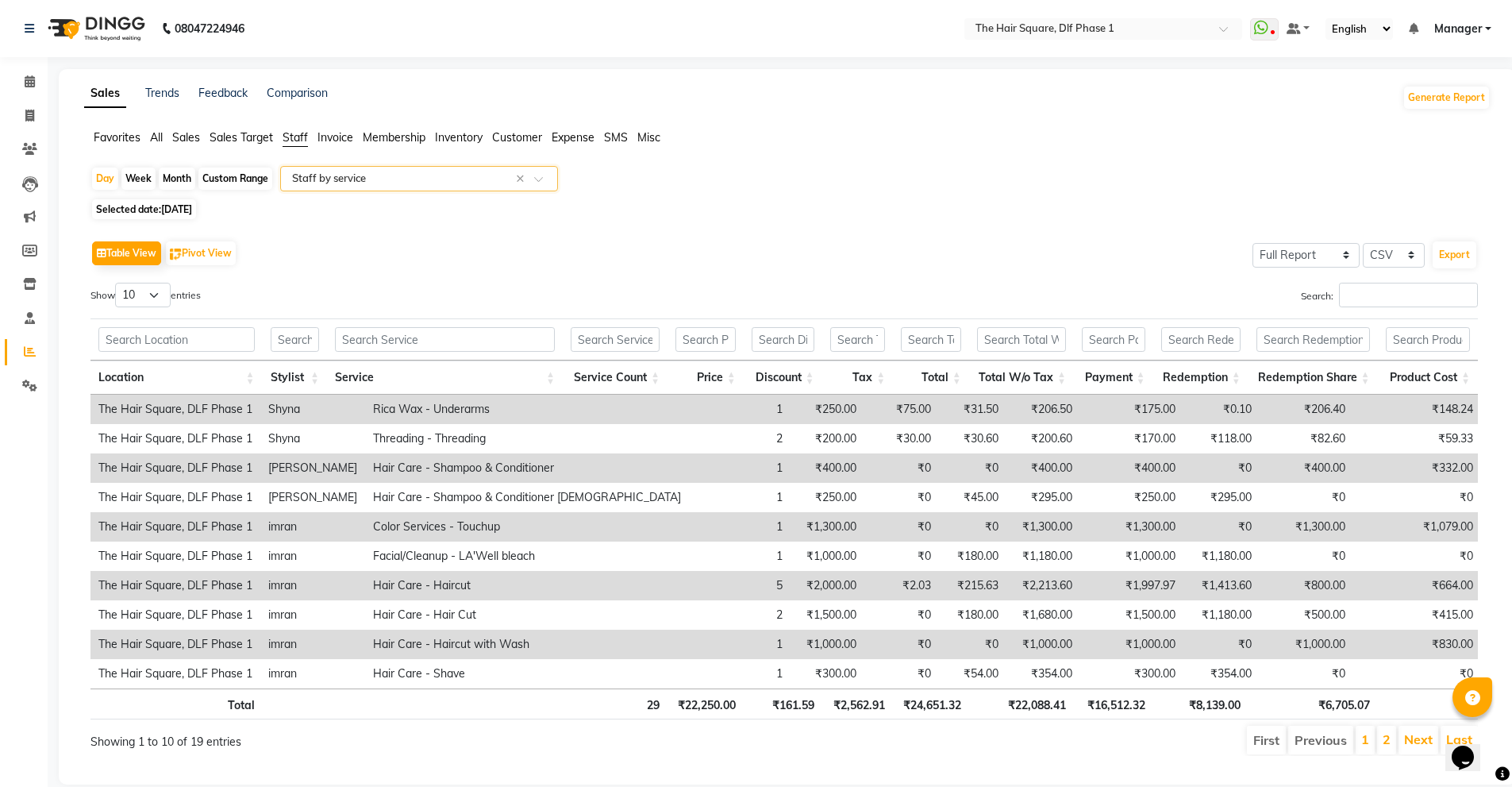
scroll to position [33, 0]
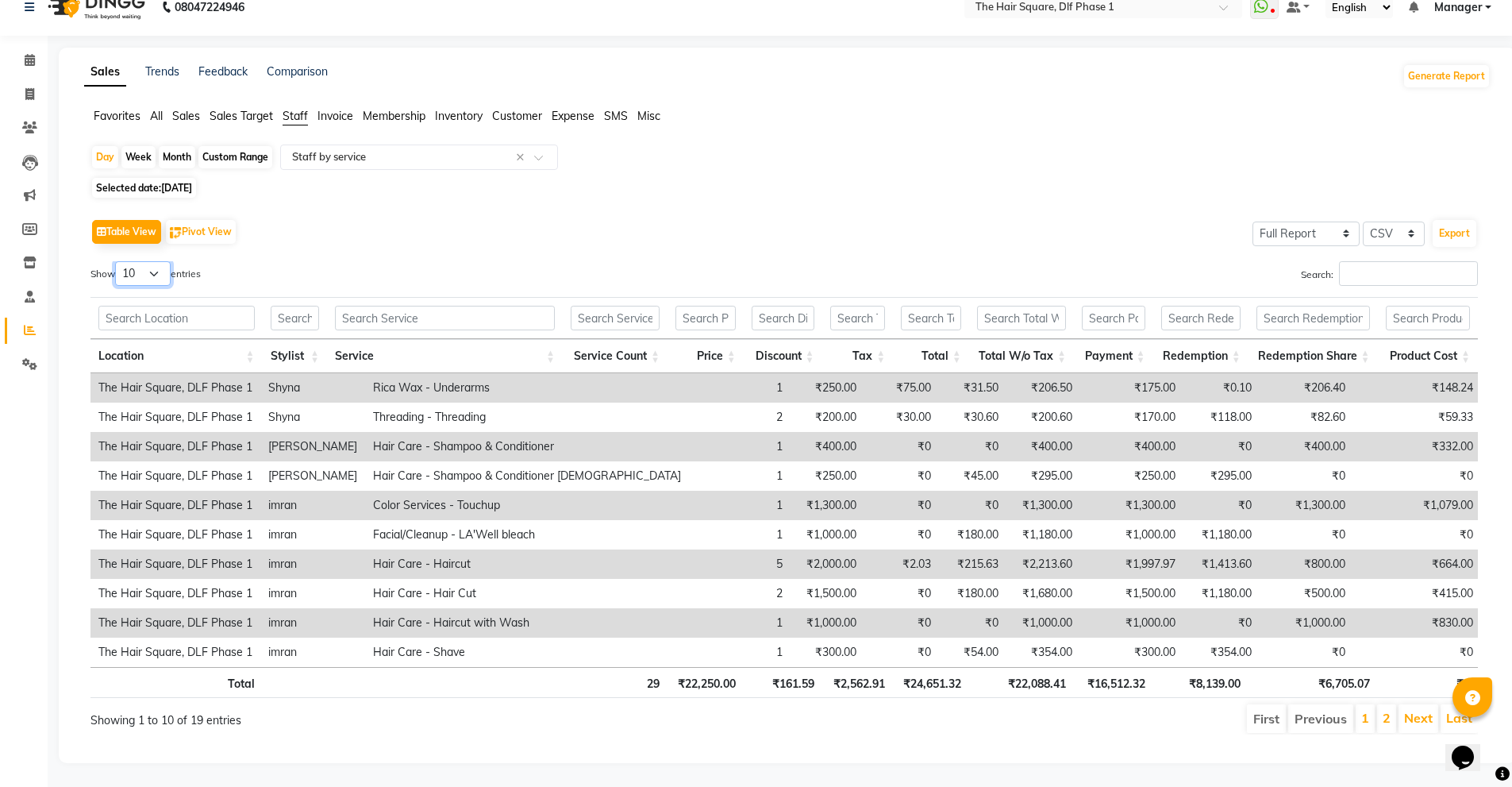
click at [137, 261] on select "10 25 50 100" at bounding box center [142, 273] width 55 height 25
select select "100"
click at [118, 261] on select "10 25 50 100" at bounding box center [142, 273] width 55 height 25
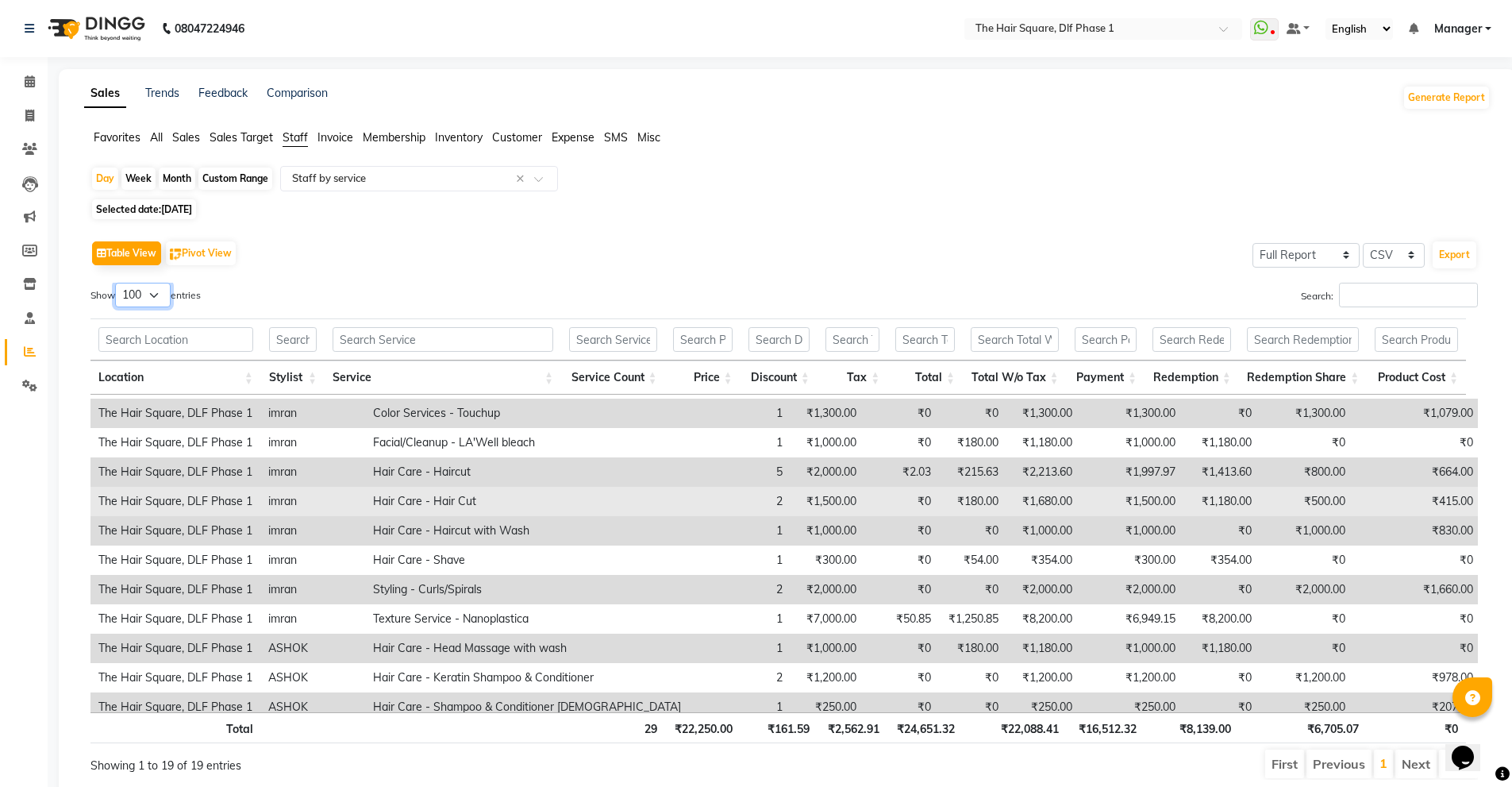
scroll to position [159, 0]
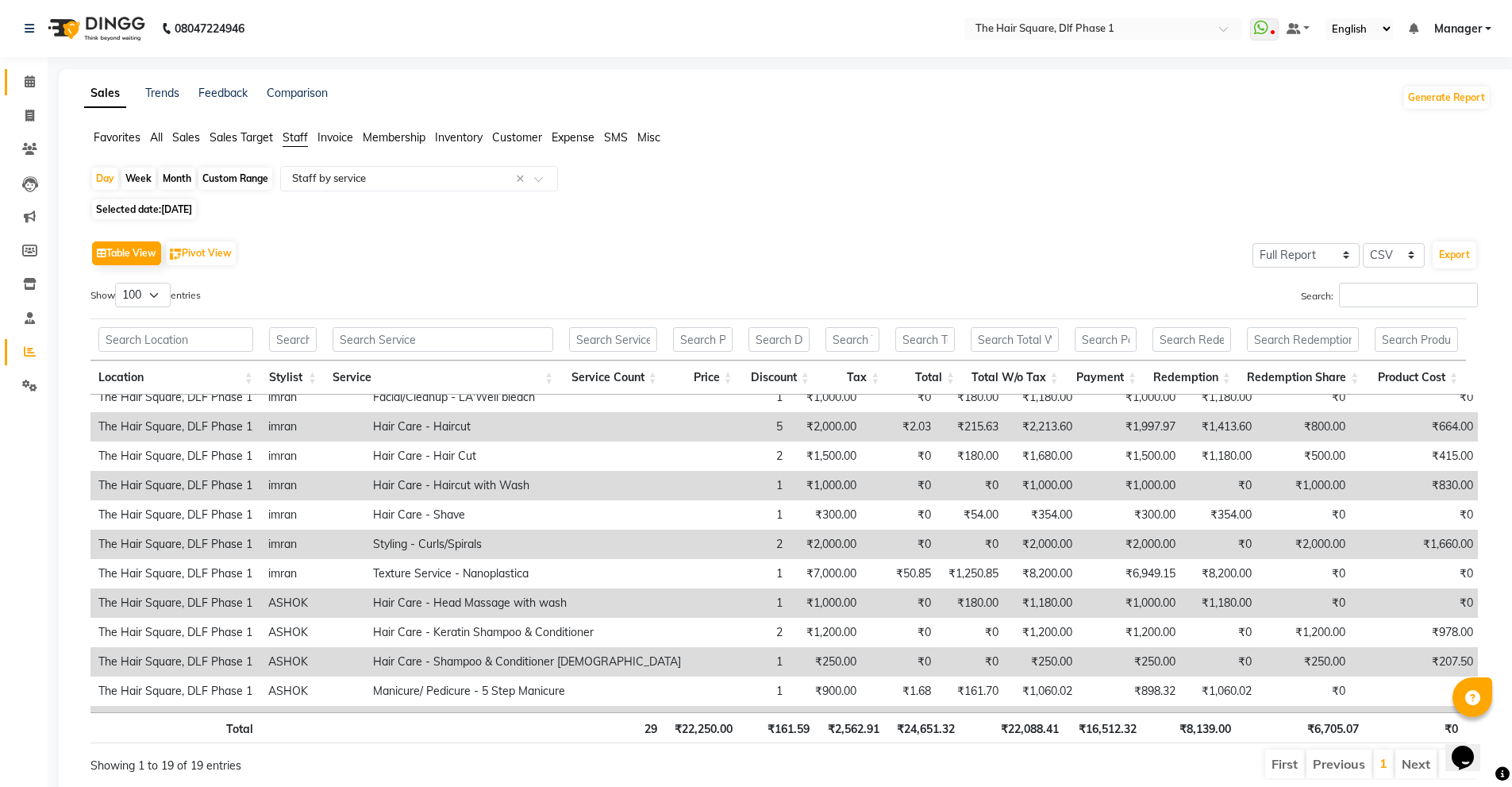
click at [25, 93] on link "Calendar" at bounding box center [24, 81] width 38 height 26
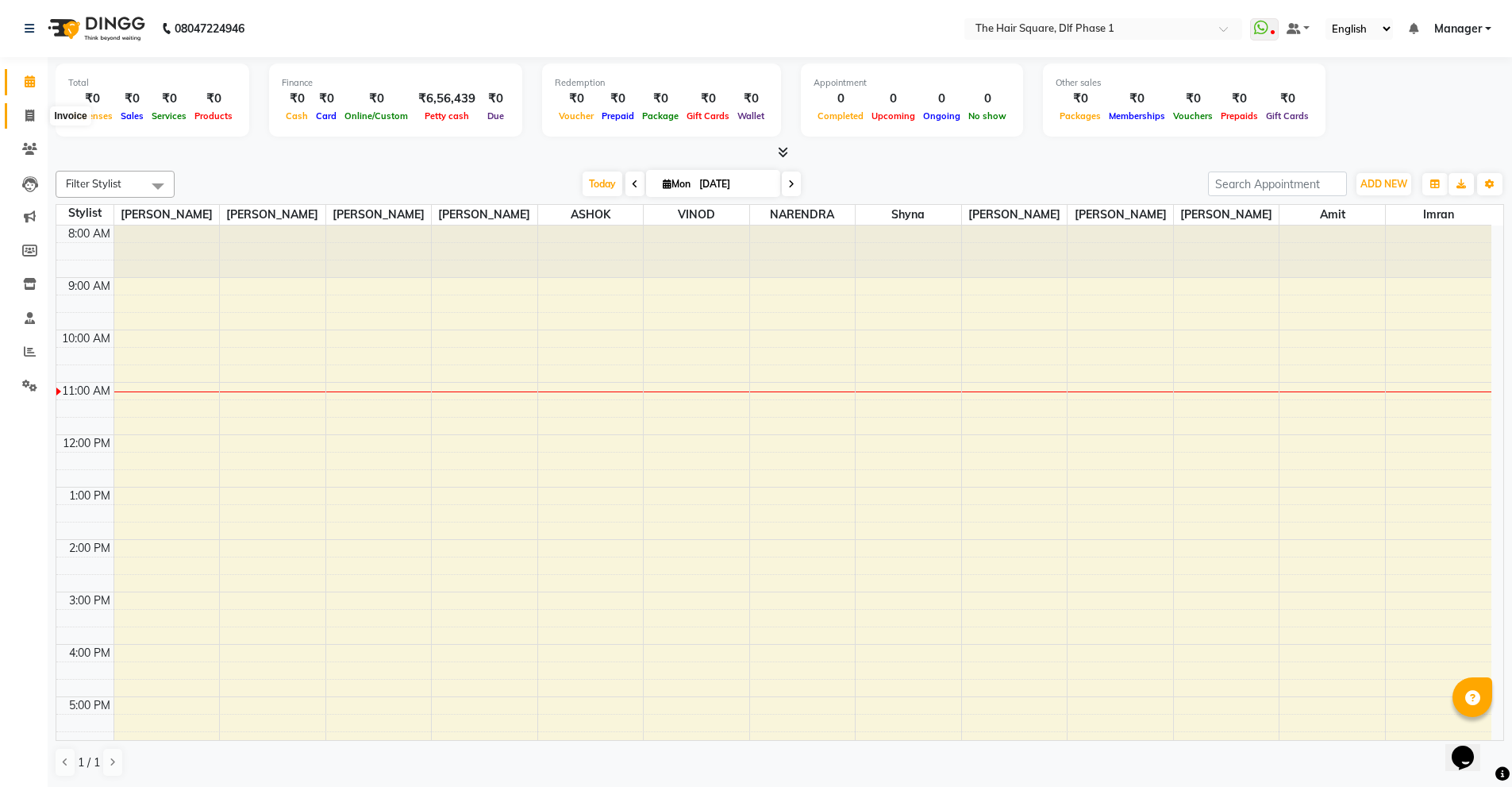
click at [27, 118] on icon at bounding box center [30, 116] width 9 height 11
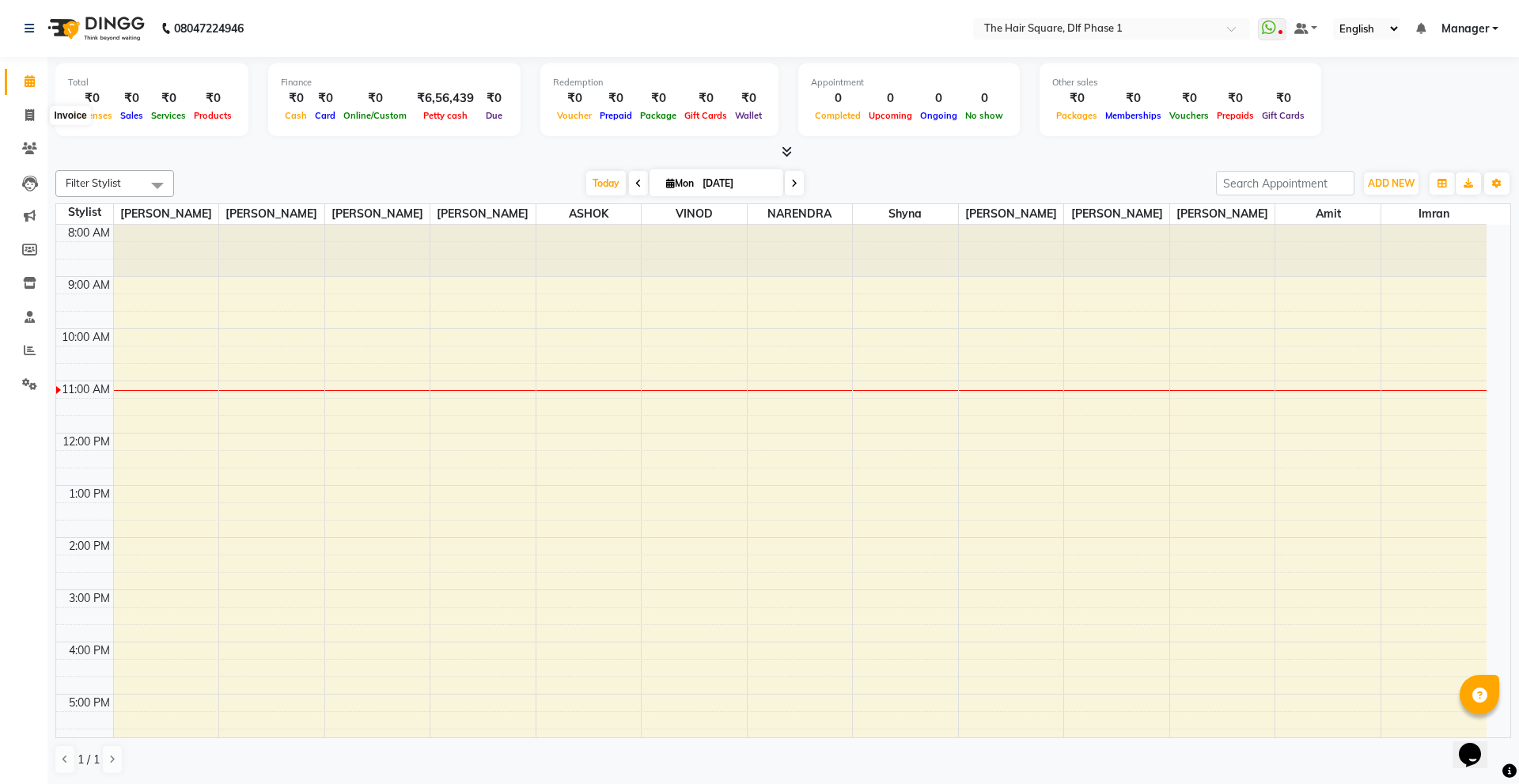
select select "5766"
select select "service"
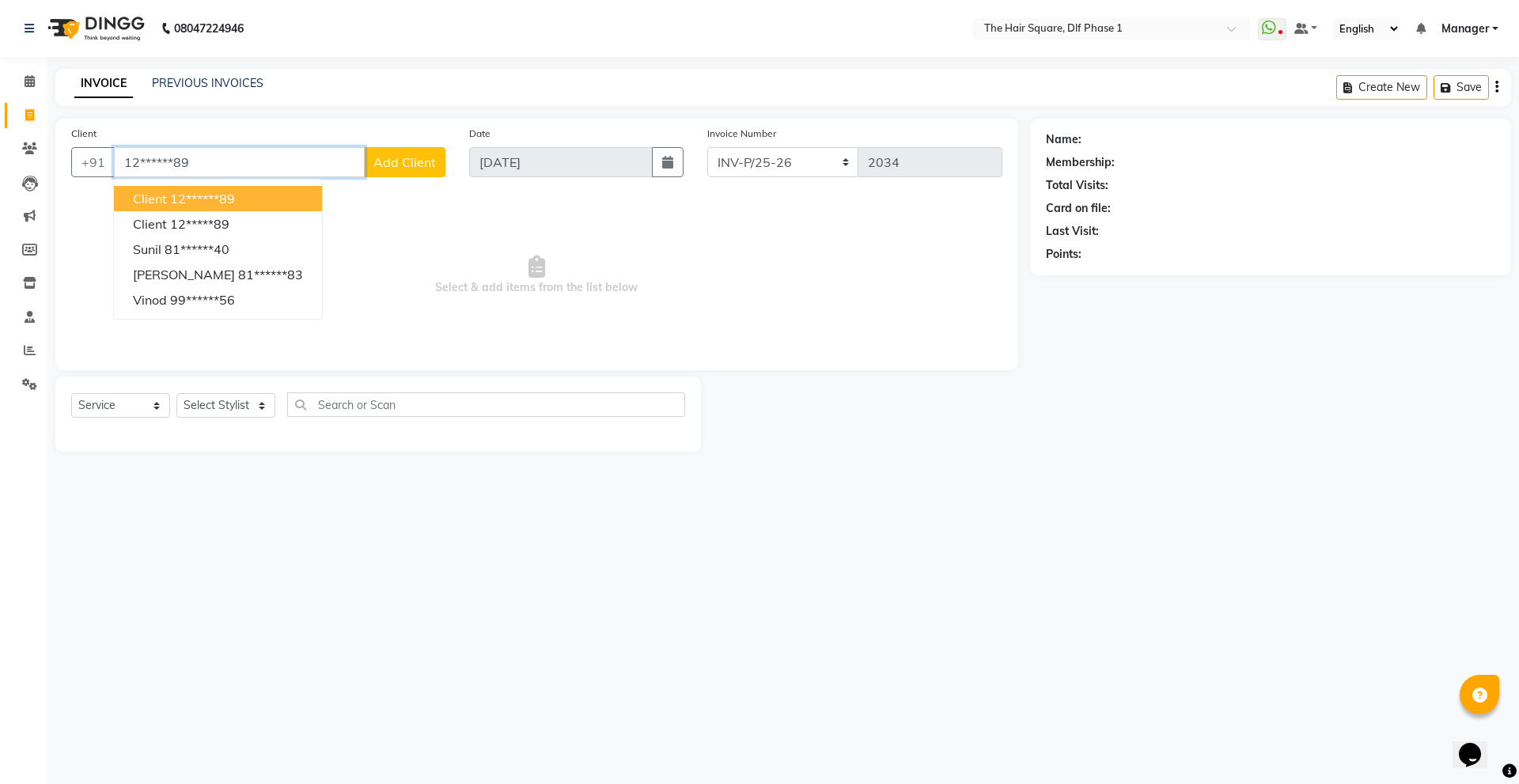
type input "12******89"
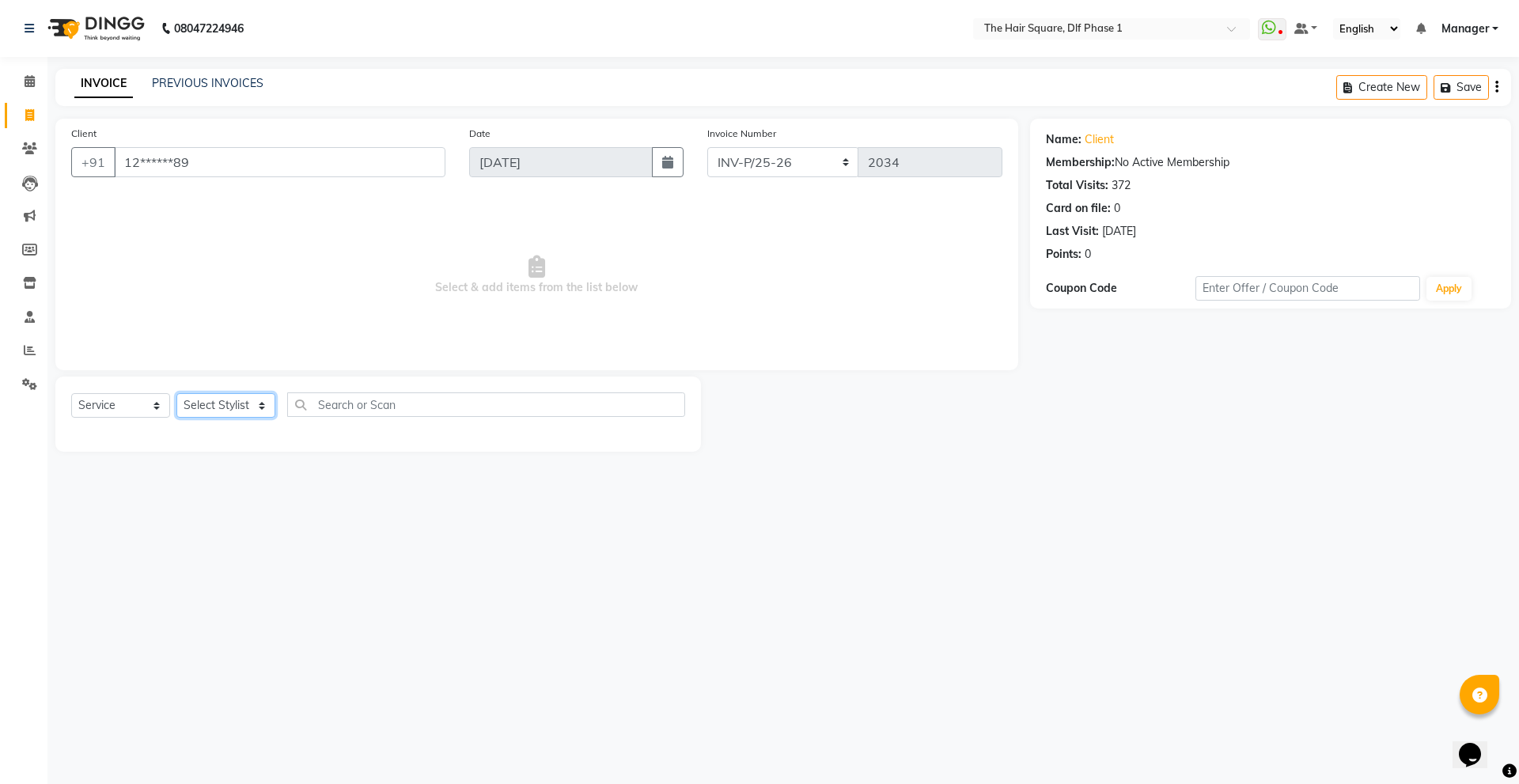
click at [252, 402] on select "Select Stylist Abdul ALIZA Amit AMIT ASHOK imran kim mahendra Manager NARENDRA …" at bounding box center [226, 406] width 99 height 25
select select "39747"
click at [176, 393] on select "Select Stylist Abdul ALIZA Amit AMIT ASHOK imran kim mahendra Manager NARENDRA …" at bounding box center [226, 406] width 99 height 25
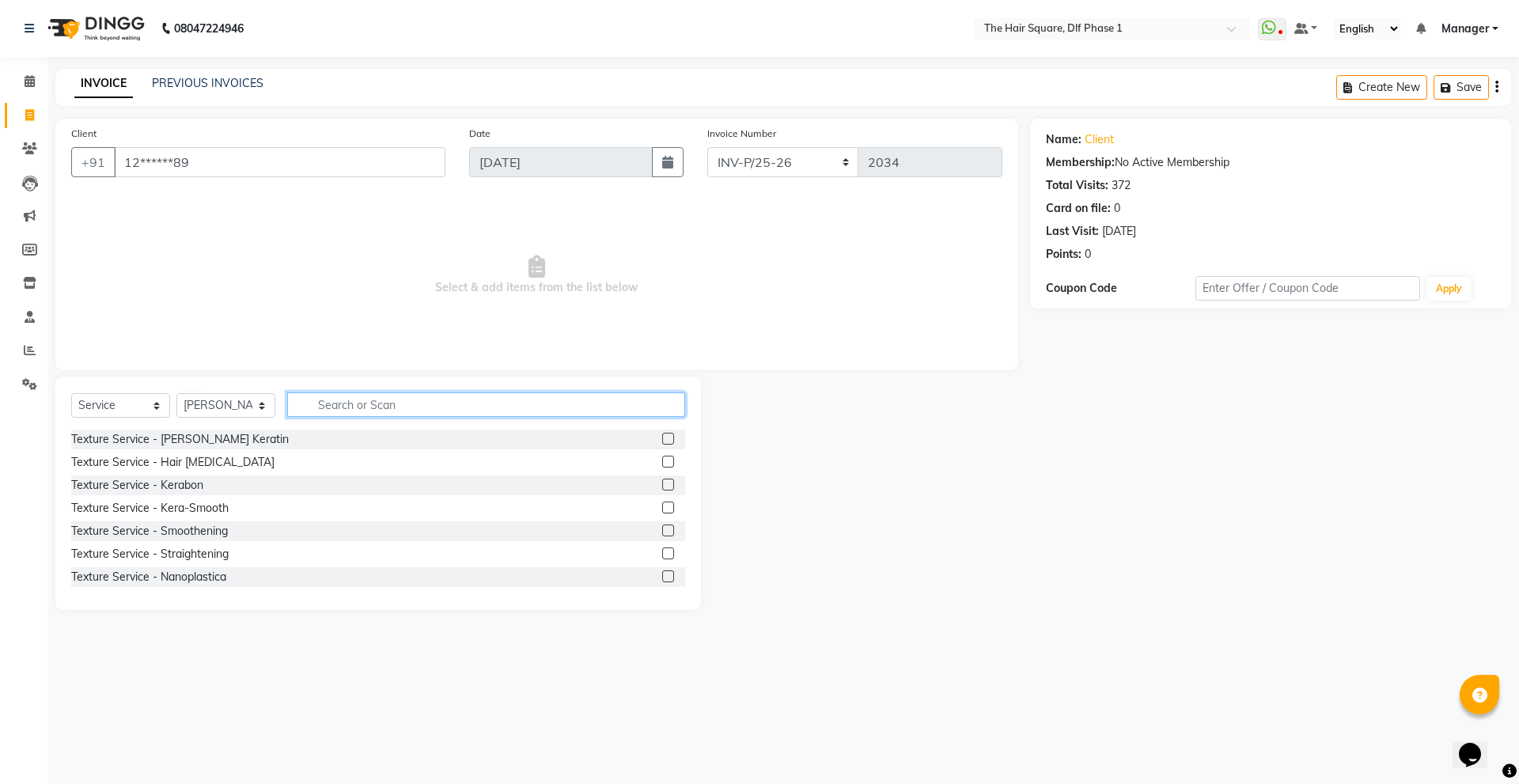
click at [348, 408] on input "text" at bounding box center [486, 405] width 398 height 25
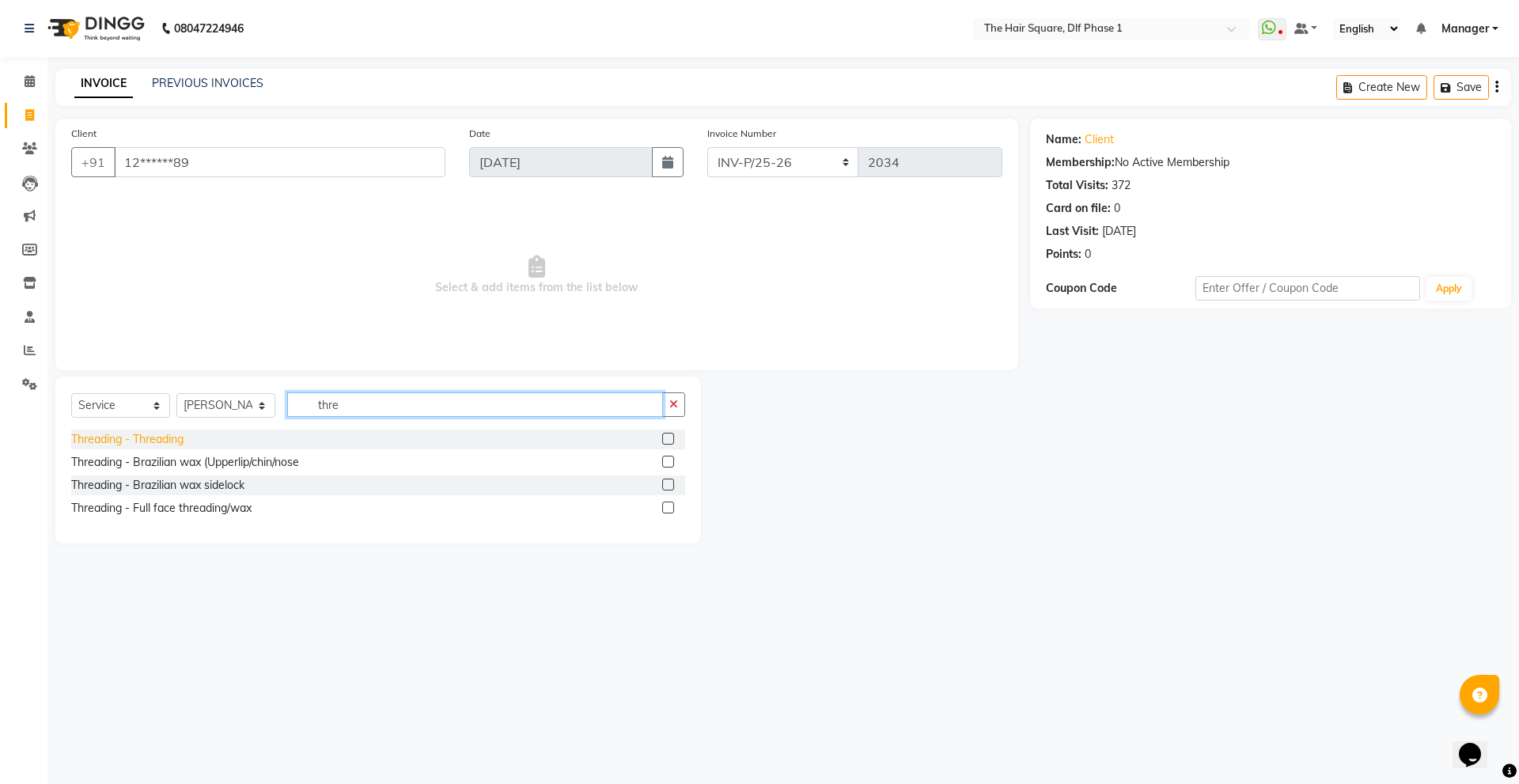
type input "thre"
click at [163, 435] on div "Threading - Threading" at bounding box center [128, 439] width 112 height 16
checkbox input "false"
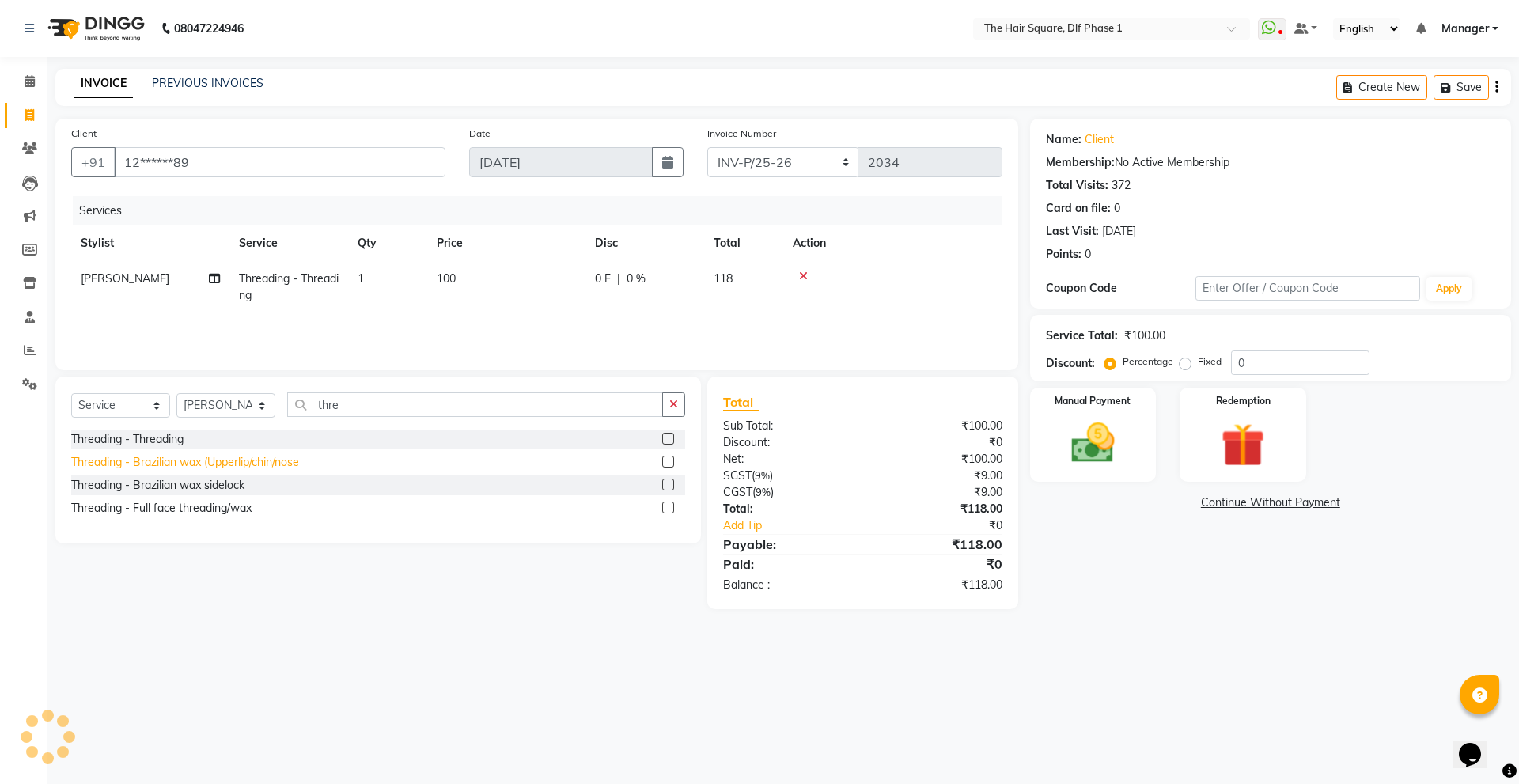
click at [179, 464] on div "Threading - Brazilian wax (Upperlip/chin/nose" at bounding box center [185, 462] width 228 height 16
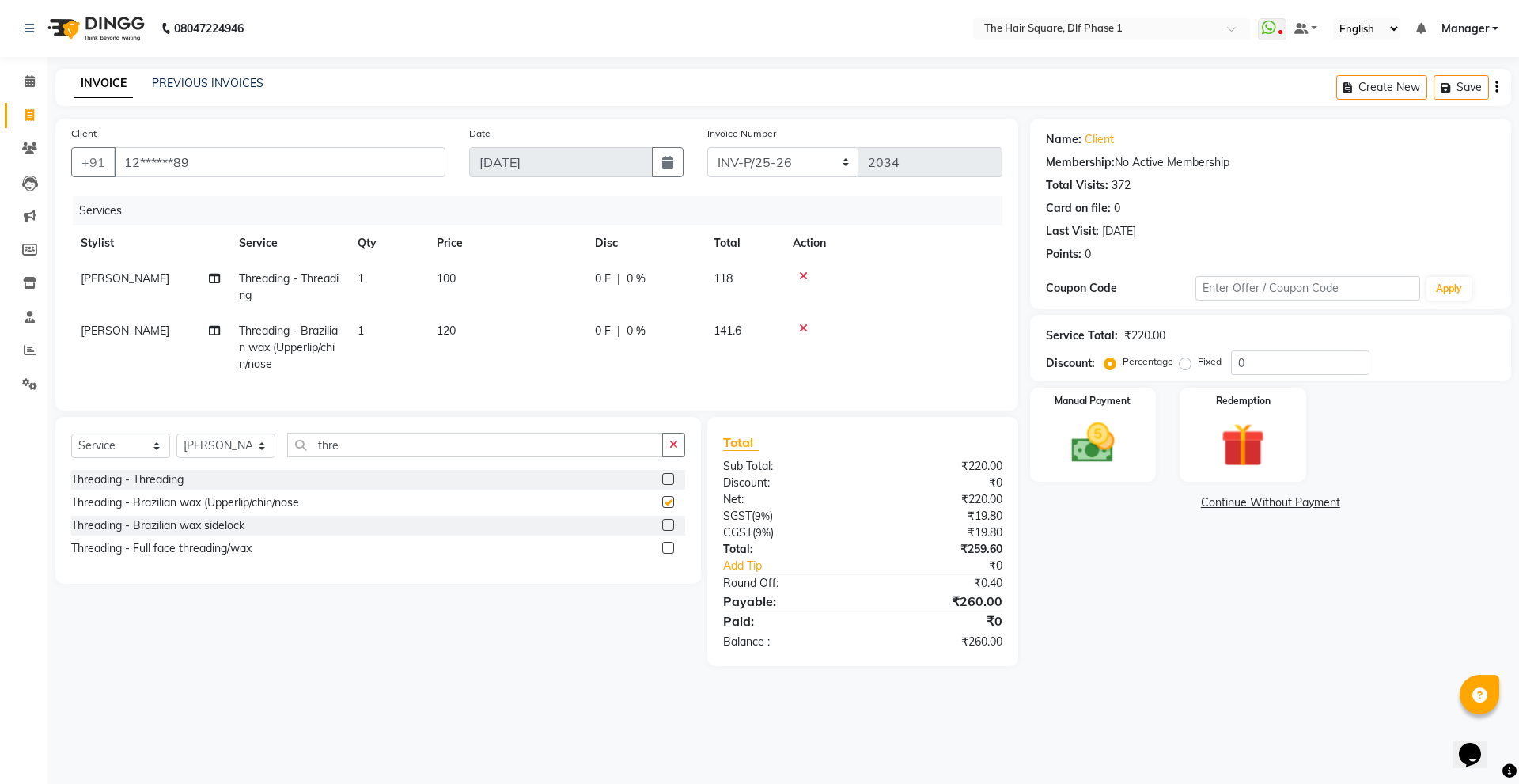
checkbox input "false"
click at [1132, 451] on div "Manual Payment" at bounding box center [1093, 434] width 132 height 97
click at [1248, 510] on span "CASH" at bounding box center [1249, 503] width 34 height 18
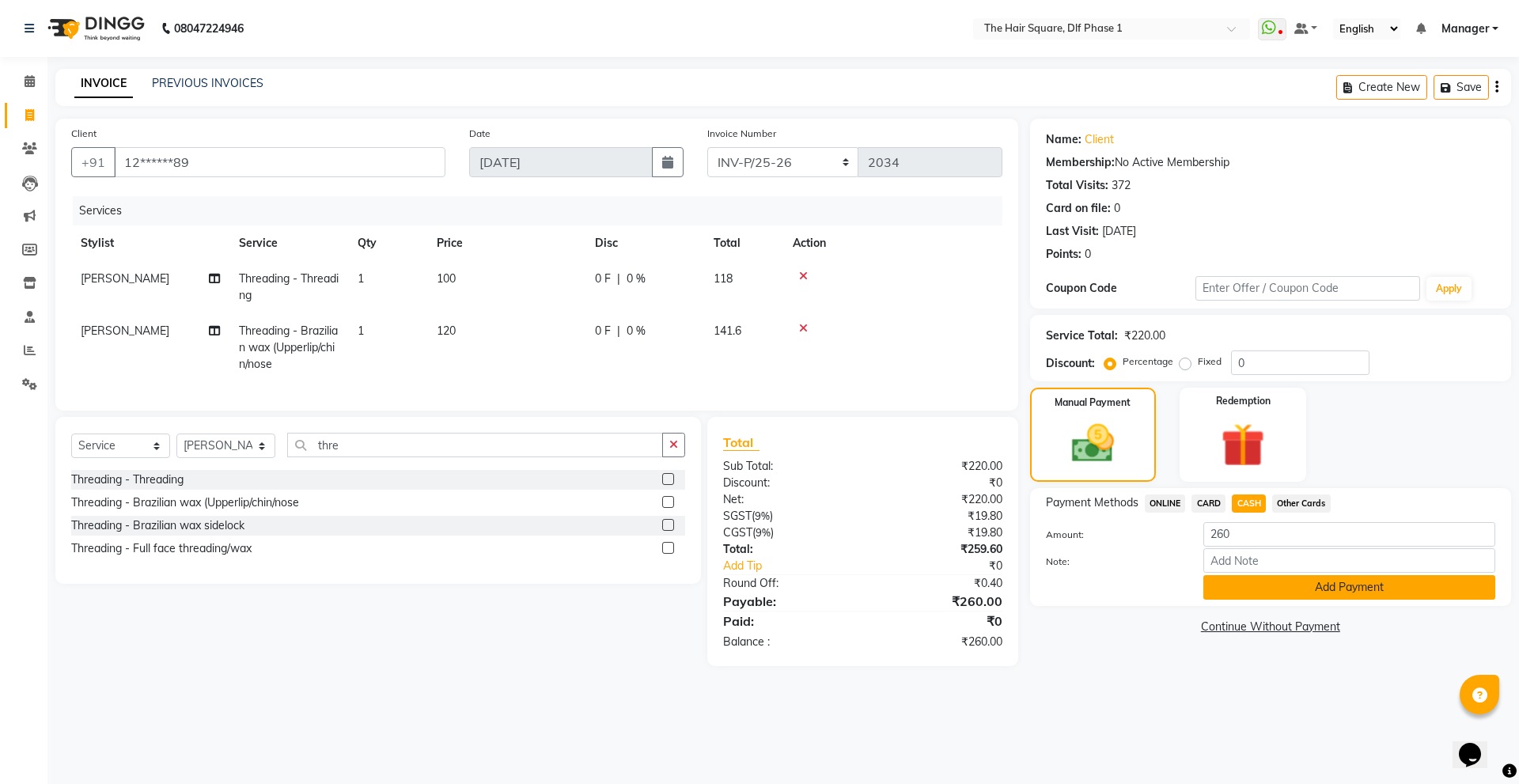
click at [1254, 581] on button "Add Payment" at bounding box center [1349, 588] width 292 height 25
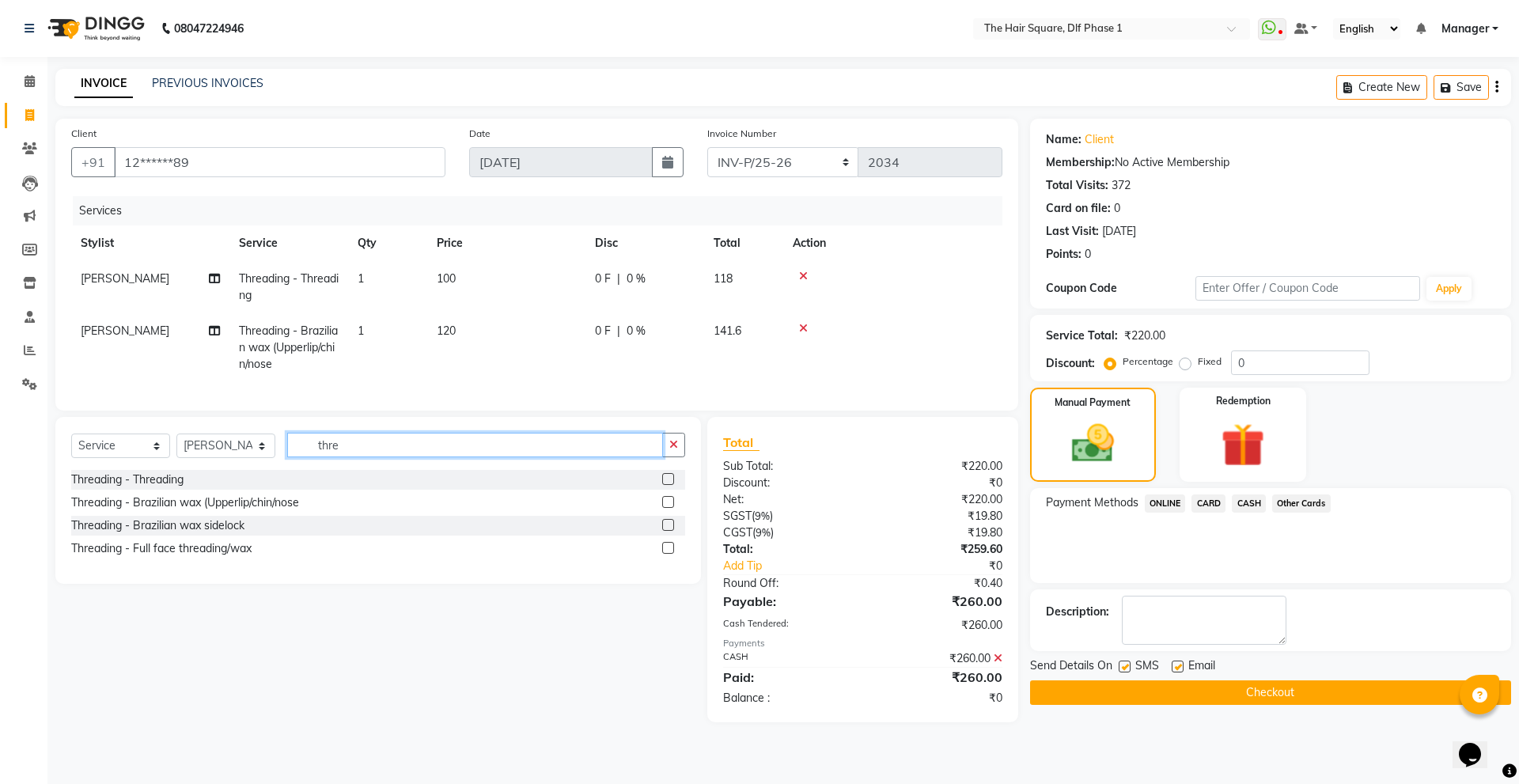
drag, startPoint x: 370, startPoint y: 465, endPoint x: 266, endPoint y: 472, distance: 104.2
click at [266, 470] on div "Select Service Product Membership Package Voucher Prepaid Gift Card Select Styl…" at bounding box center [378, 451] width 614 height 37
type input "ayur"
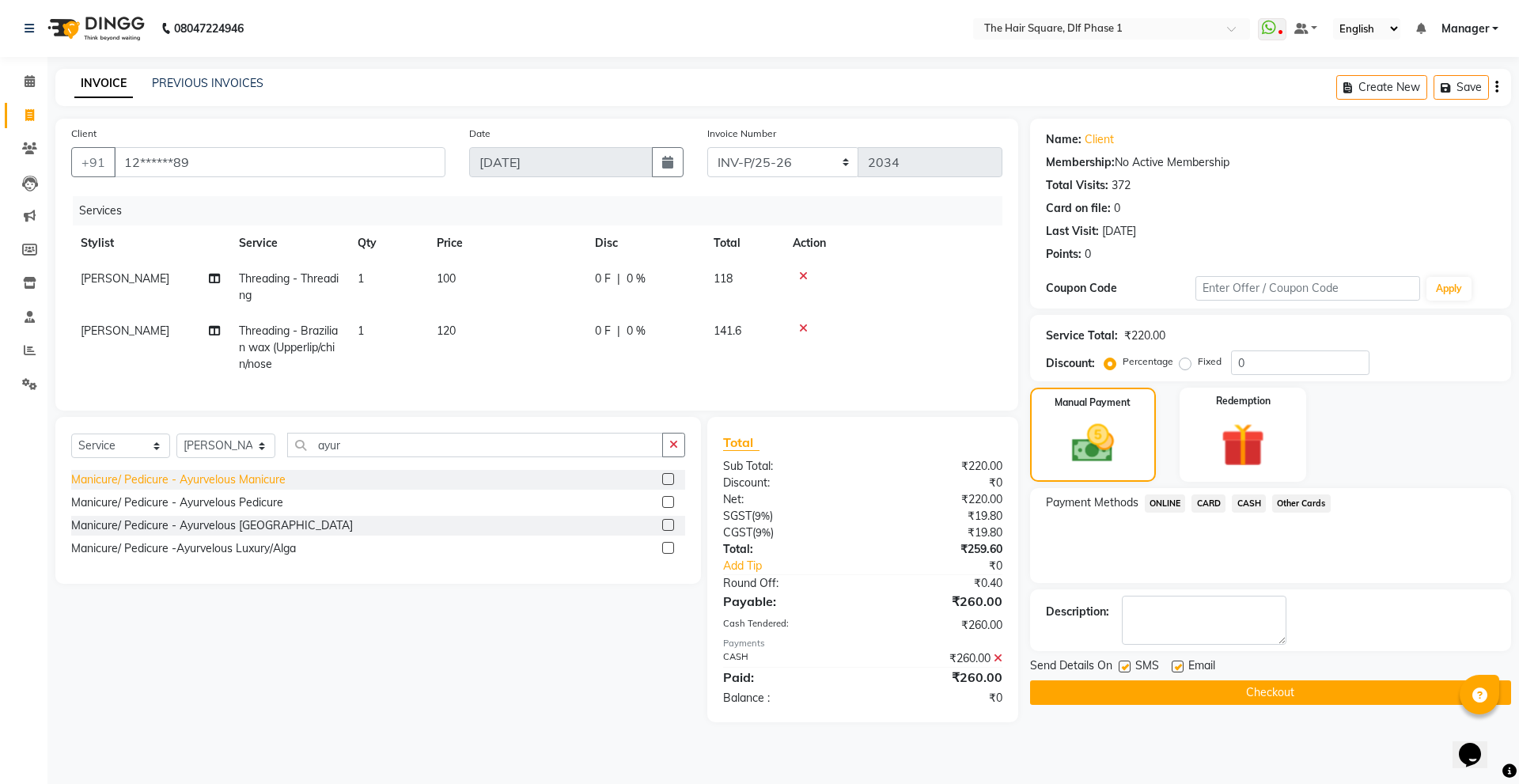
click at [256, 488] on div "Manicure/ Pedicure - Ayurvelous Manicure" at bounding box center [178, 479] width 214 height 16
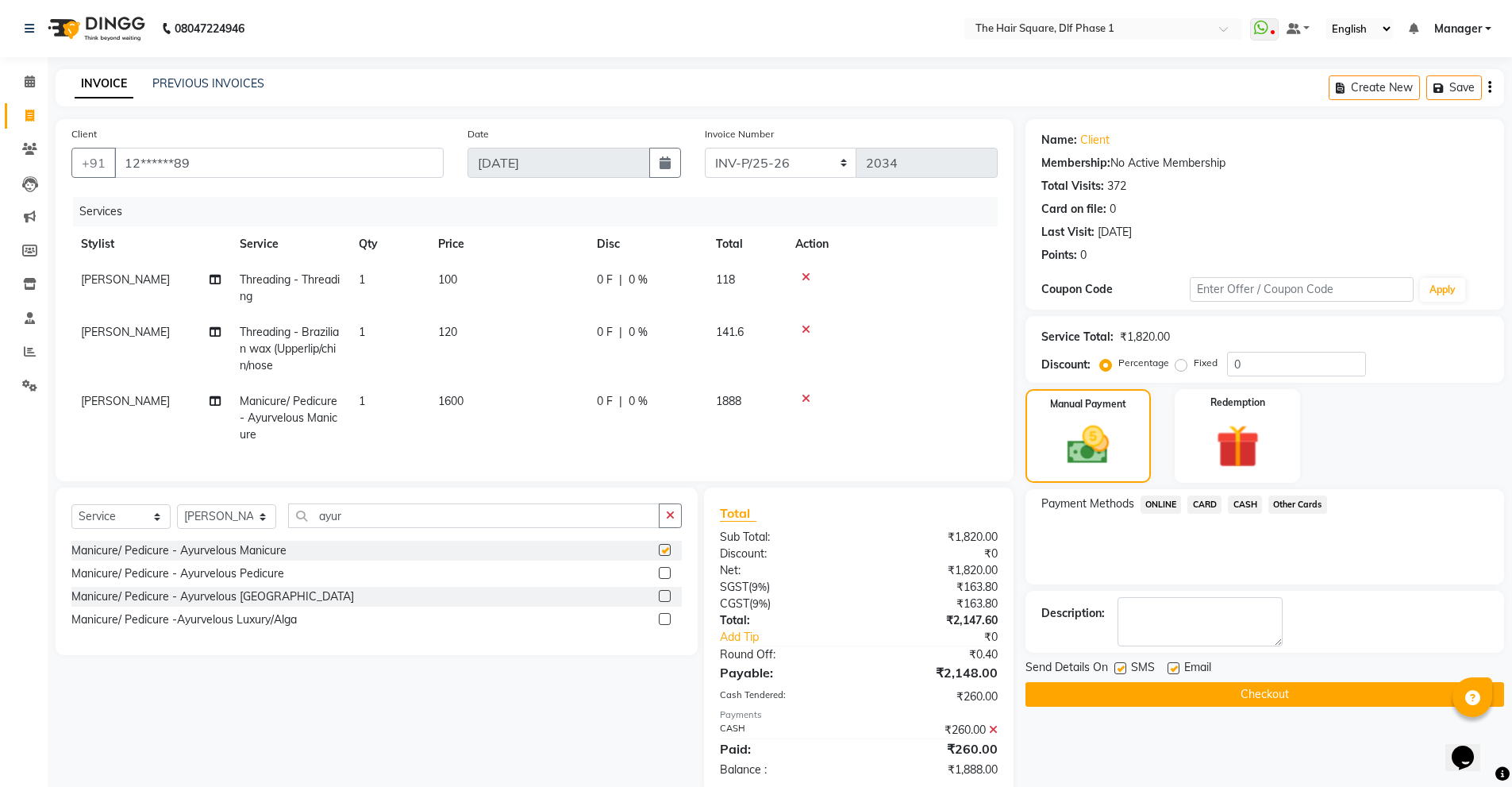
checkbox input "false"
click at [115, 409] on td "[PERSON_NAME]" at bounding box center [151, 418] width 159 height 69
select select "39747"
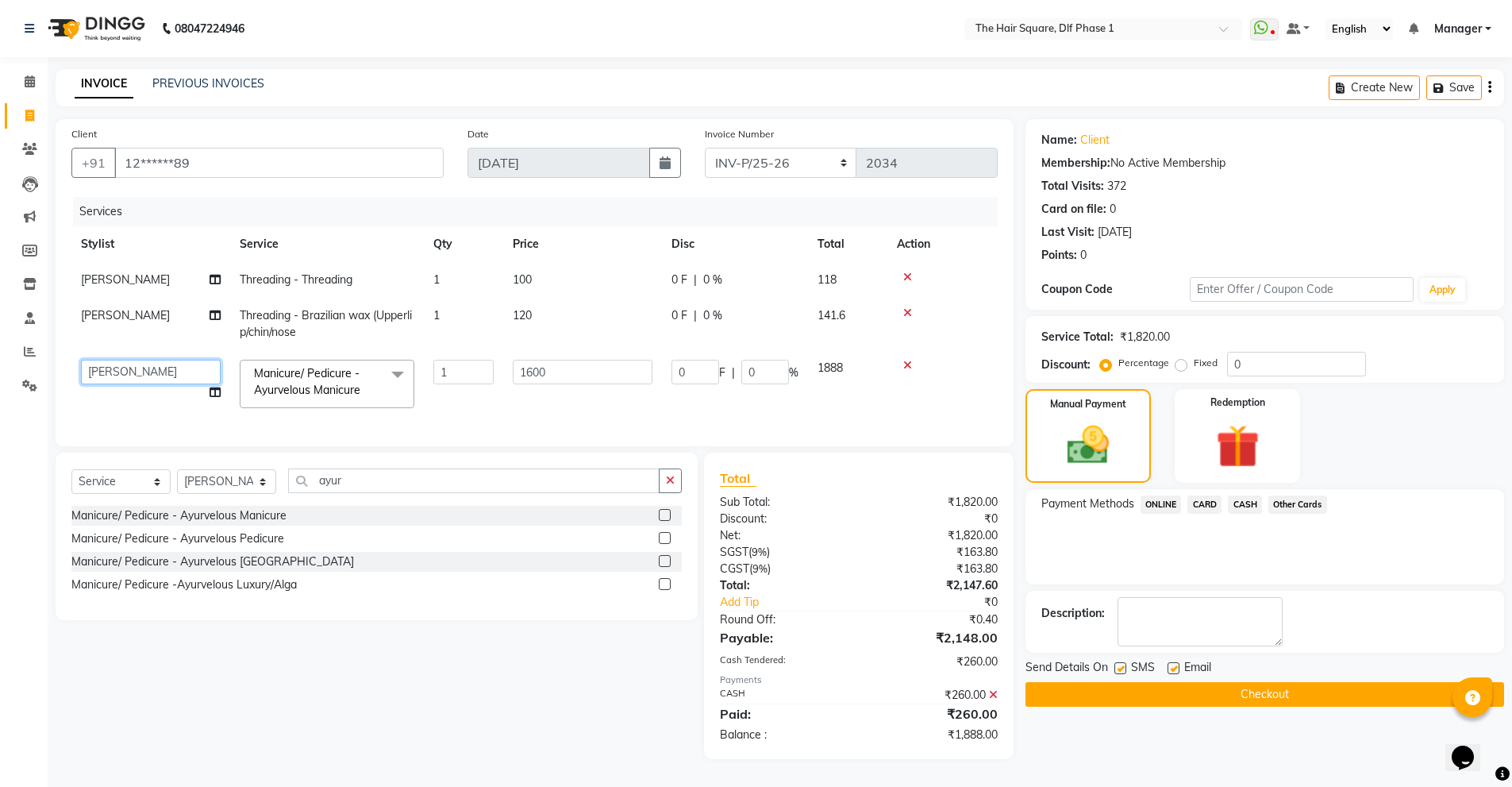
click at [132, 367] on select "Abdul ALIZA Amit AMIT ASHOK imran kim mahendra Manager NARENDRA salman Shyna SU…" at bounding box center [151, 372] width 140 height 25
select select "39748"
click at [1248, 508] on span "CASH" at bounding box center [1245, 504] width 34 height 18
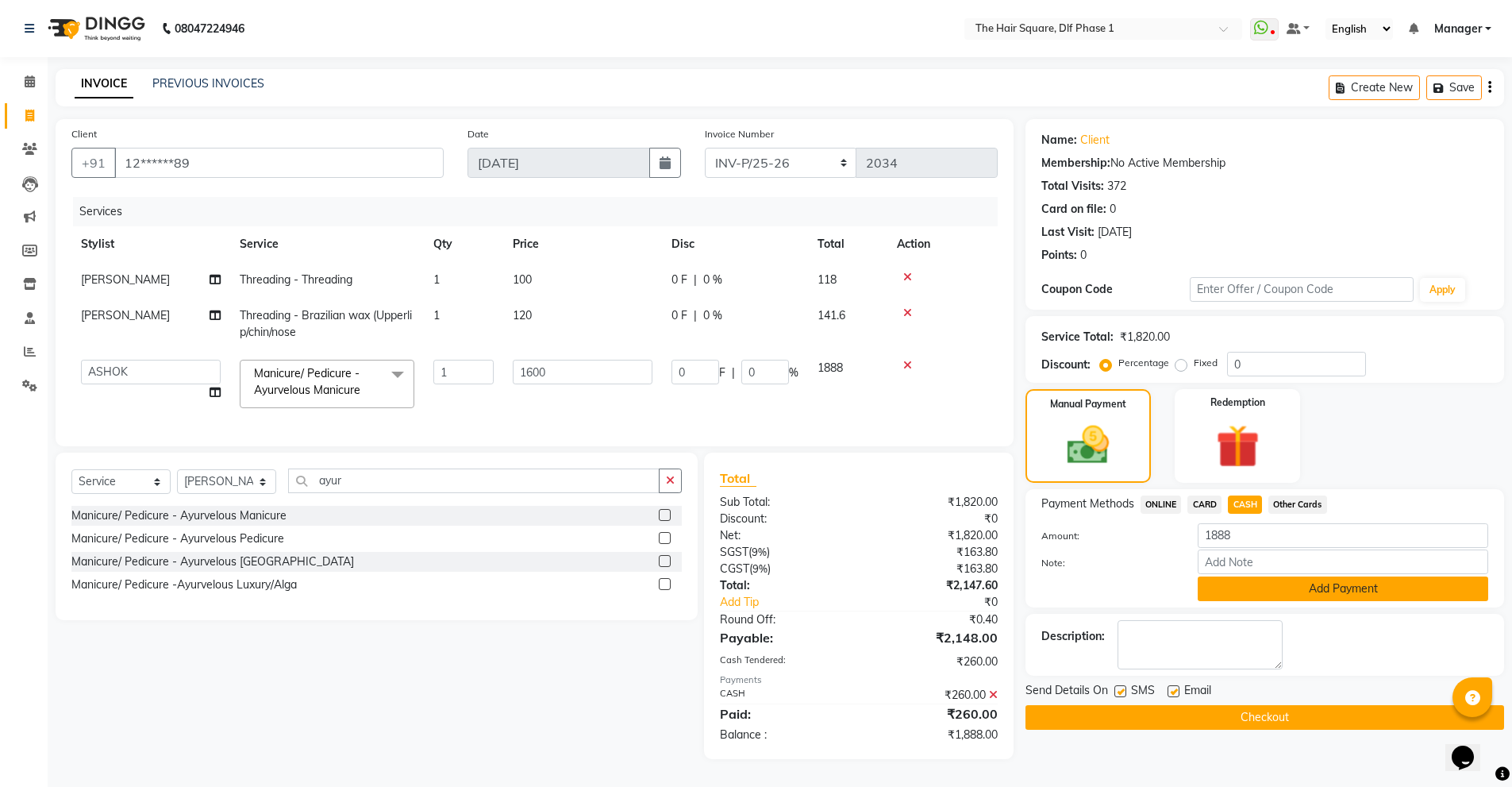
click at [1247, 594] on button "Add Payment" at bounding box center [1343, 589] width 291 height 25
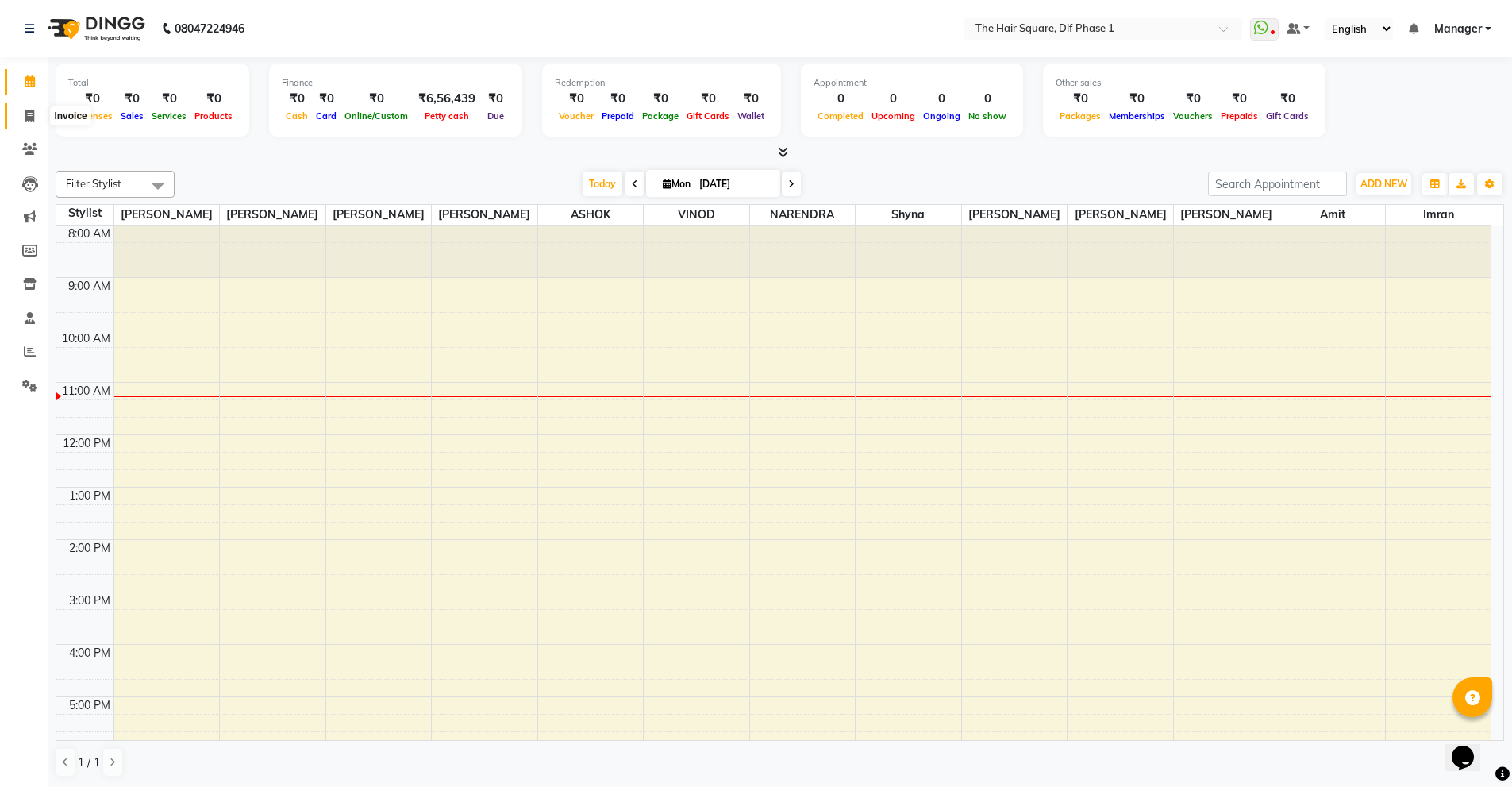
drag, startPoint x: 23, startPoint y: 110, endPoint x: 35, endPoint y: 120, distance: 15.6
click at [23, 109] on span at bounding box center [30, 116] width 28 height 18
select select "service"
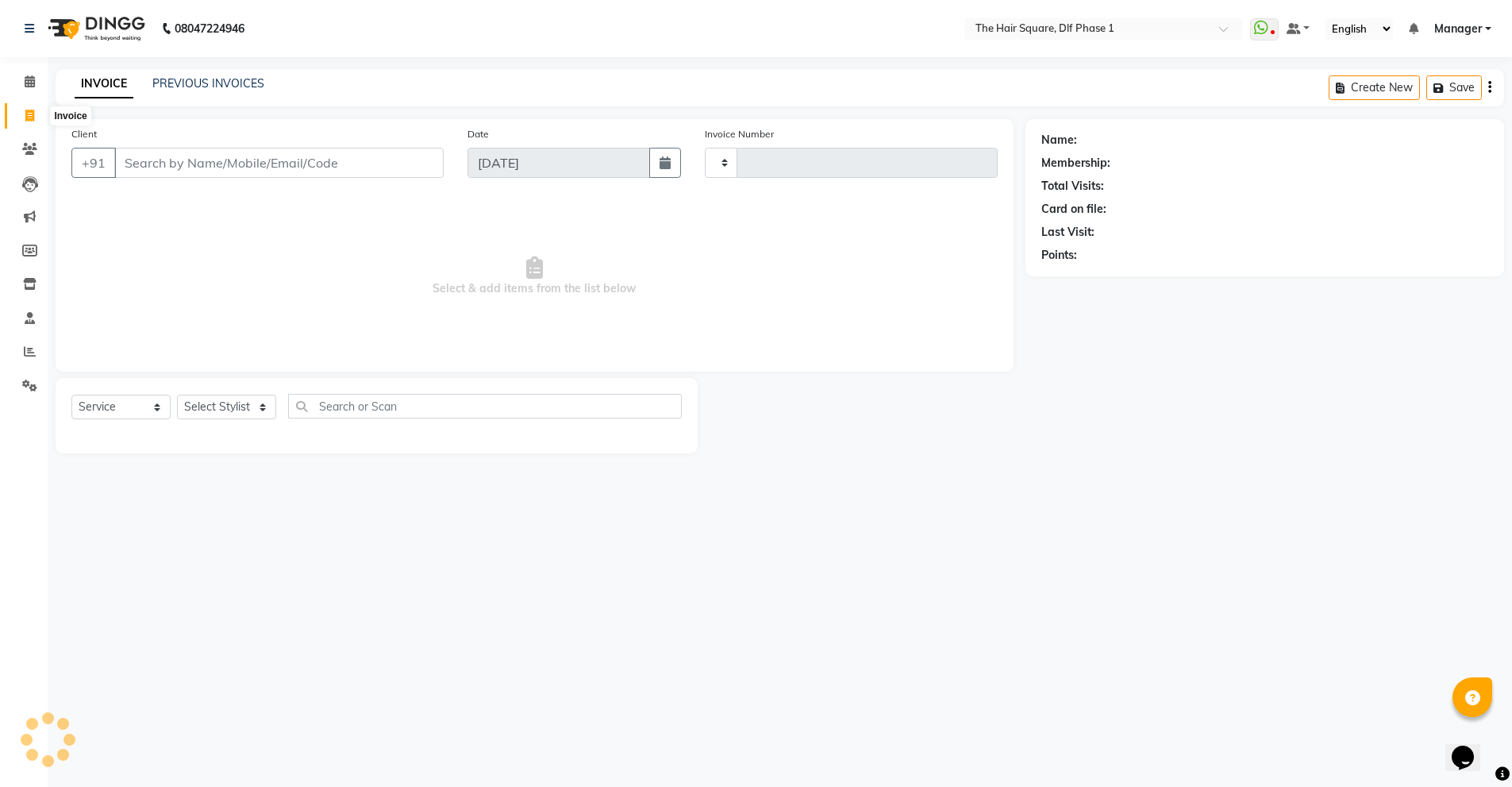
type input "2034"
select select "5766"
click at [203, 405] on select "Select Stylist" at bounding box center [227, 407] width 99 height 25
click at [177, 395] on select "Select Stylist Abdul ALIZA Amit AMIT ASHOK imran kim mahendra Manager NARENDRA …" at bounding box center [227, 407] width 99 height 25
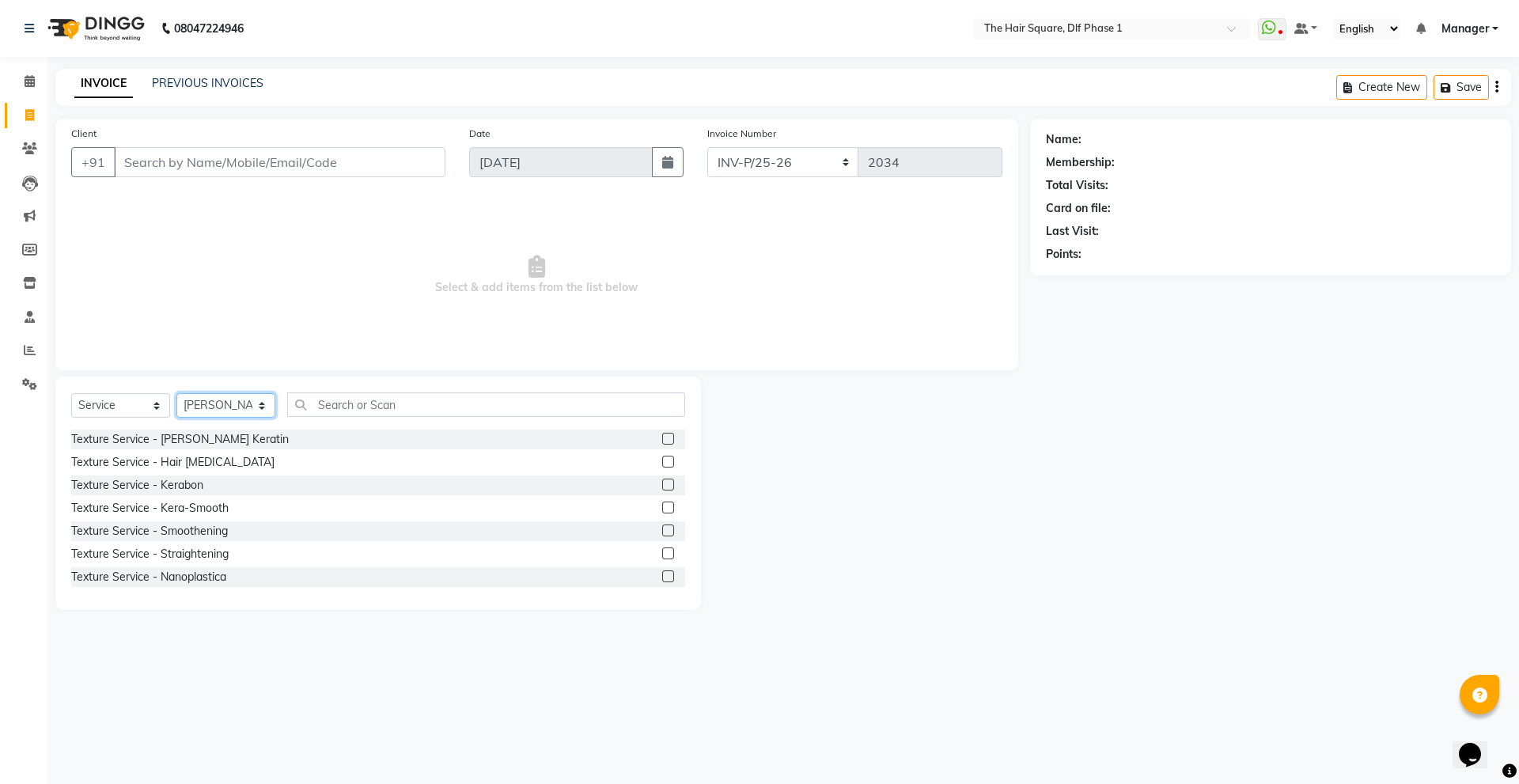
click at [244, 399] on select "Select Stylist Abdul ALIZA Amit AMIT ASHOK imran kim mahendra Manager NARENDRA …" at bounding box center [226, 406] width 99 height 25
select select "39748"
click at [176, 393] on select "Select Stylist Abdul ALIZA Amit AMIT ASHOK imran kim mahendra Manager NARENDRA …" at bounding box center [226, 406] width 99 height 25
click at [349, 403] on input "text" at bounding box center [486, 405] width 398 height 25
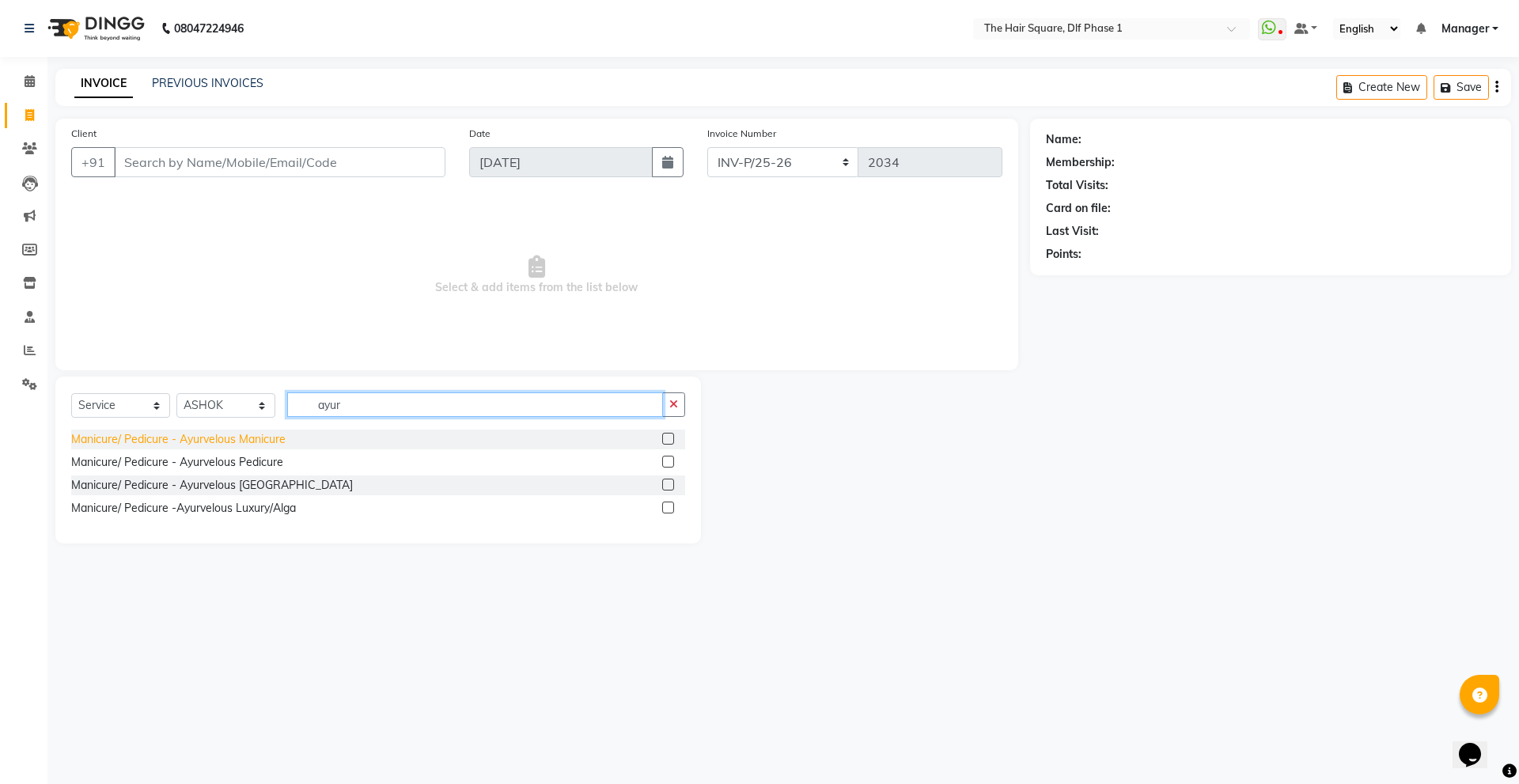
type input "ayur"
click at [272, 439] on div "Manicure/ Pedicure - Ayurvelous Manicure" at bounding box center [178, 439] width 214 height 16
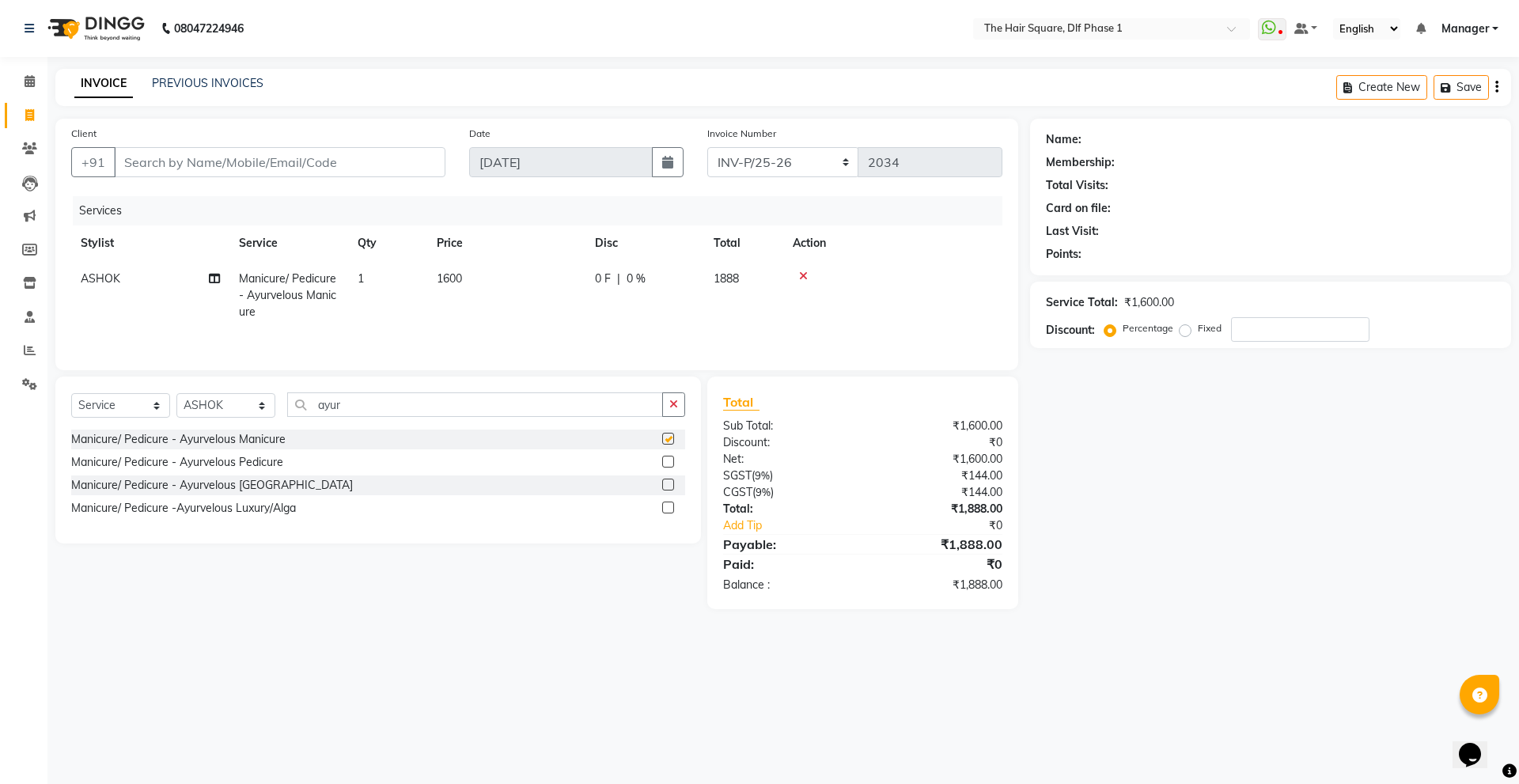
checkbox input "false"
click at [805, 278] on icon at bounding box center [803, 276] width 9 height 11
